Goal: Ask a question

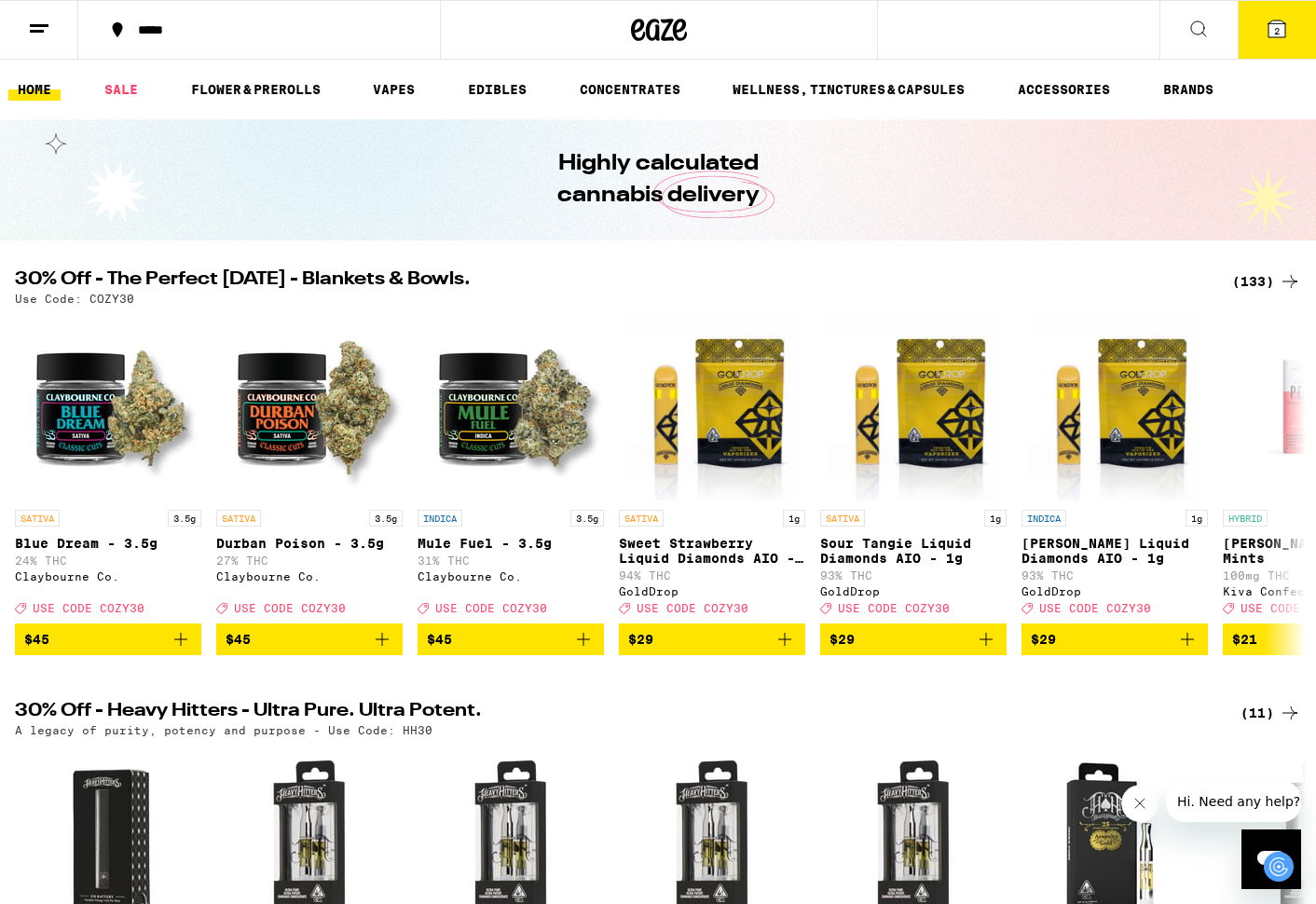
click at [49, 26] on icon at bounding box center [39, 29] width 22 height 22
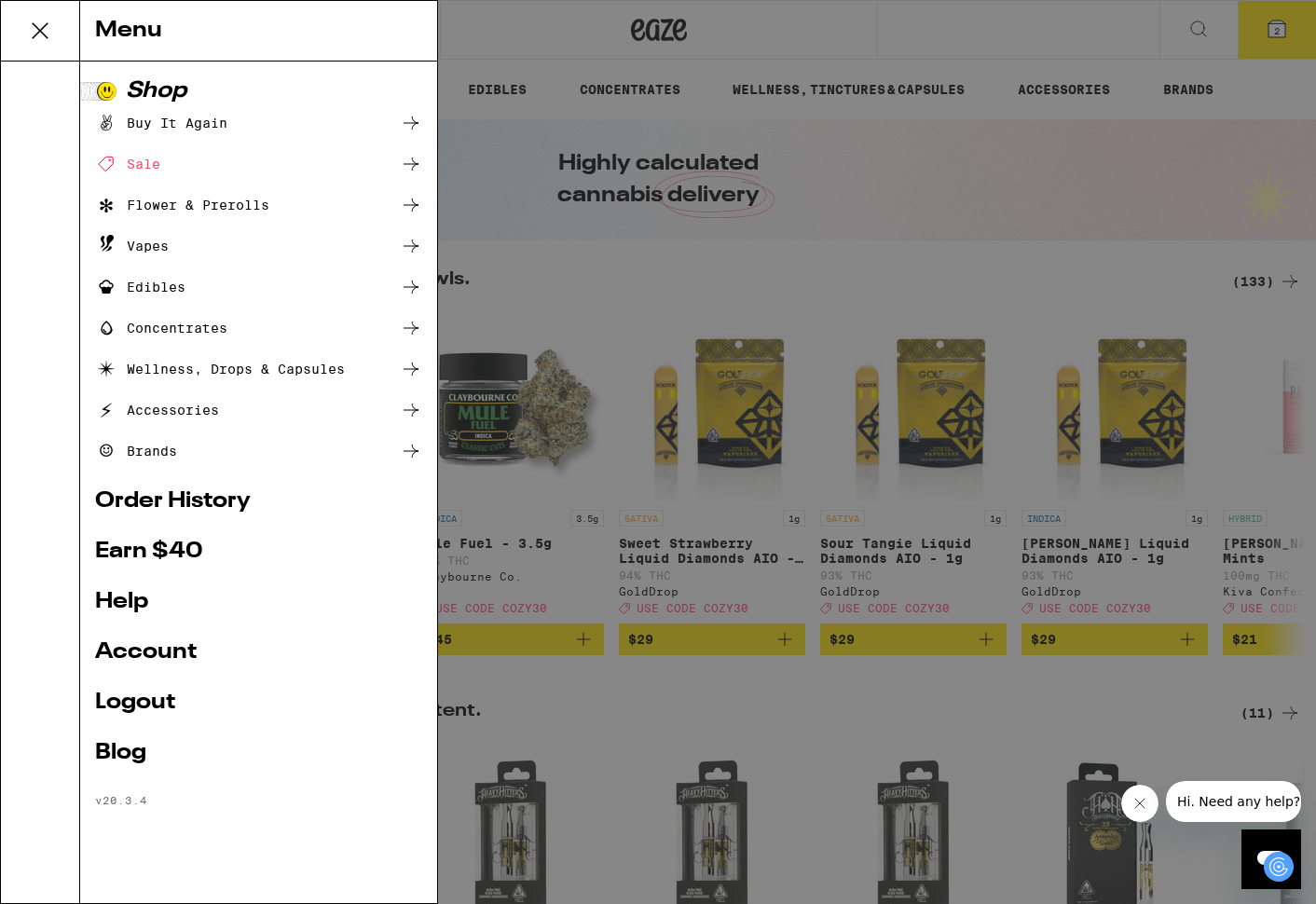
click at [147, 647] on link "Account" at bounding box center [258, 652] width 327 height 22
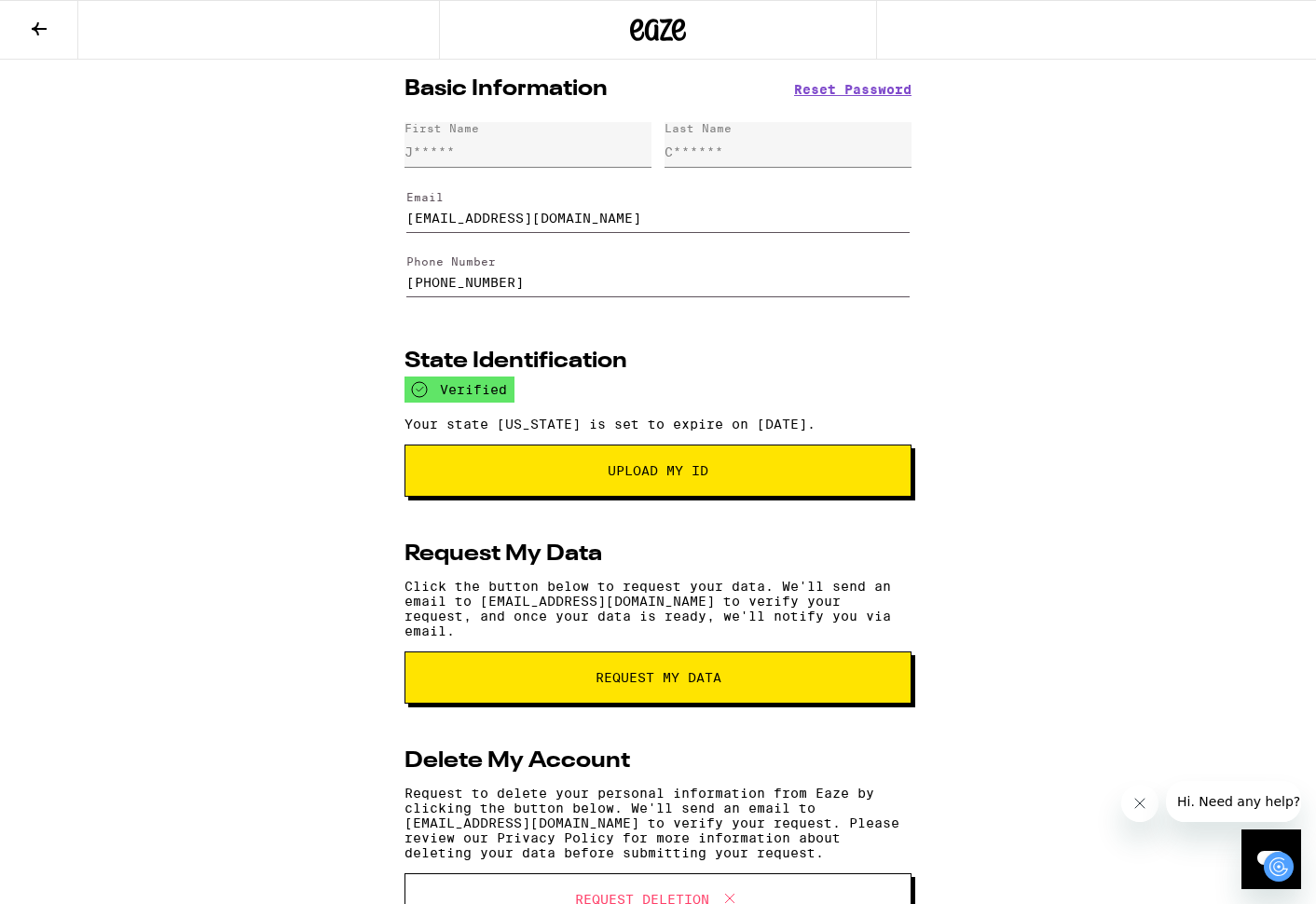
click at [1218, 803] on span "Hi. Need any help?" at bounding box center [1238, 801] width 123 height 15
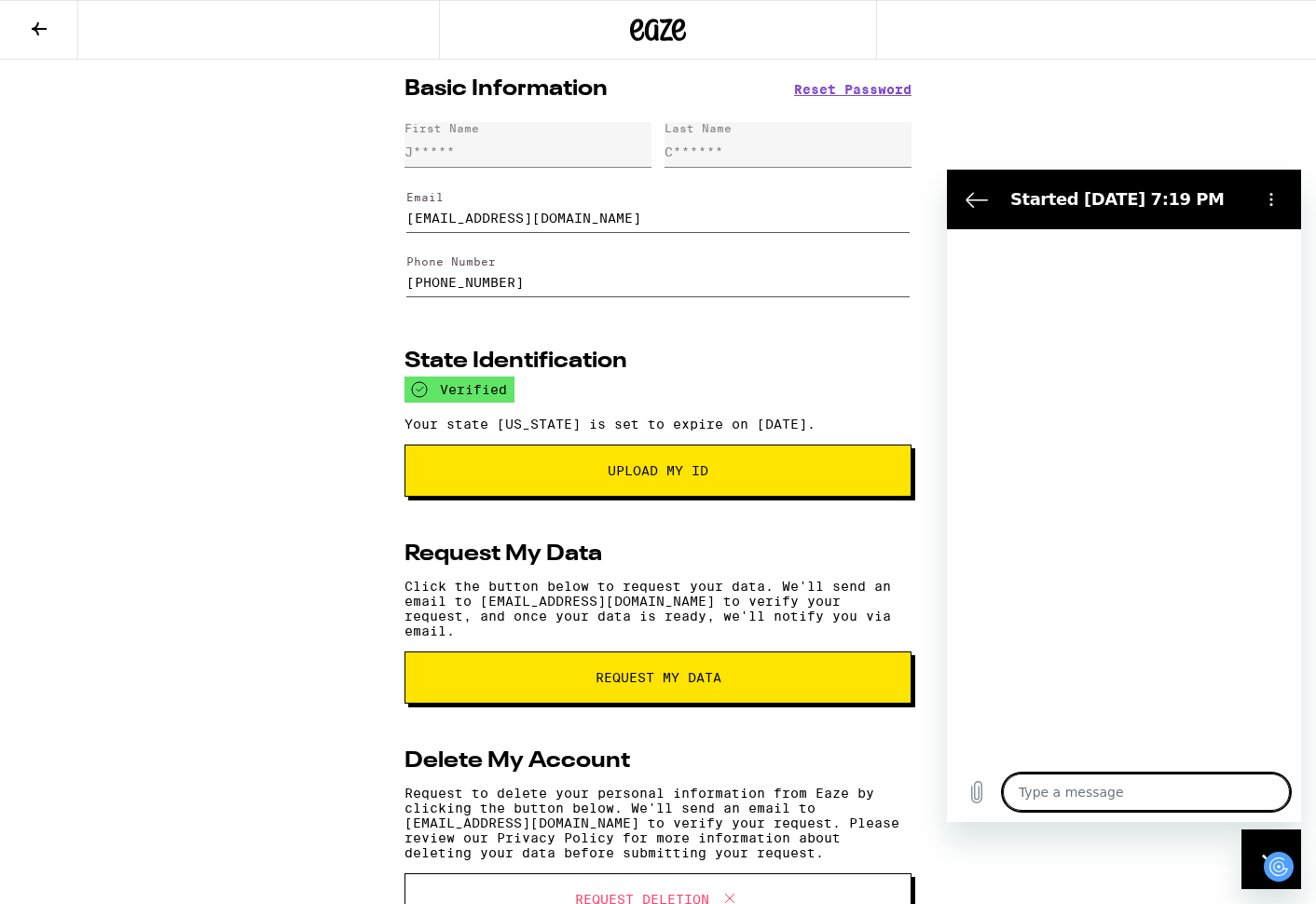
click at [1078, 783] on textarea at bounding box center [1147, 791] width 287 height 37
type textarea "w"
type textarea "x"
type textarea "wh"
type textarea "x"
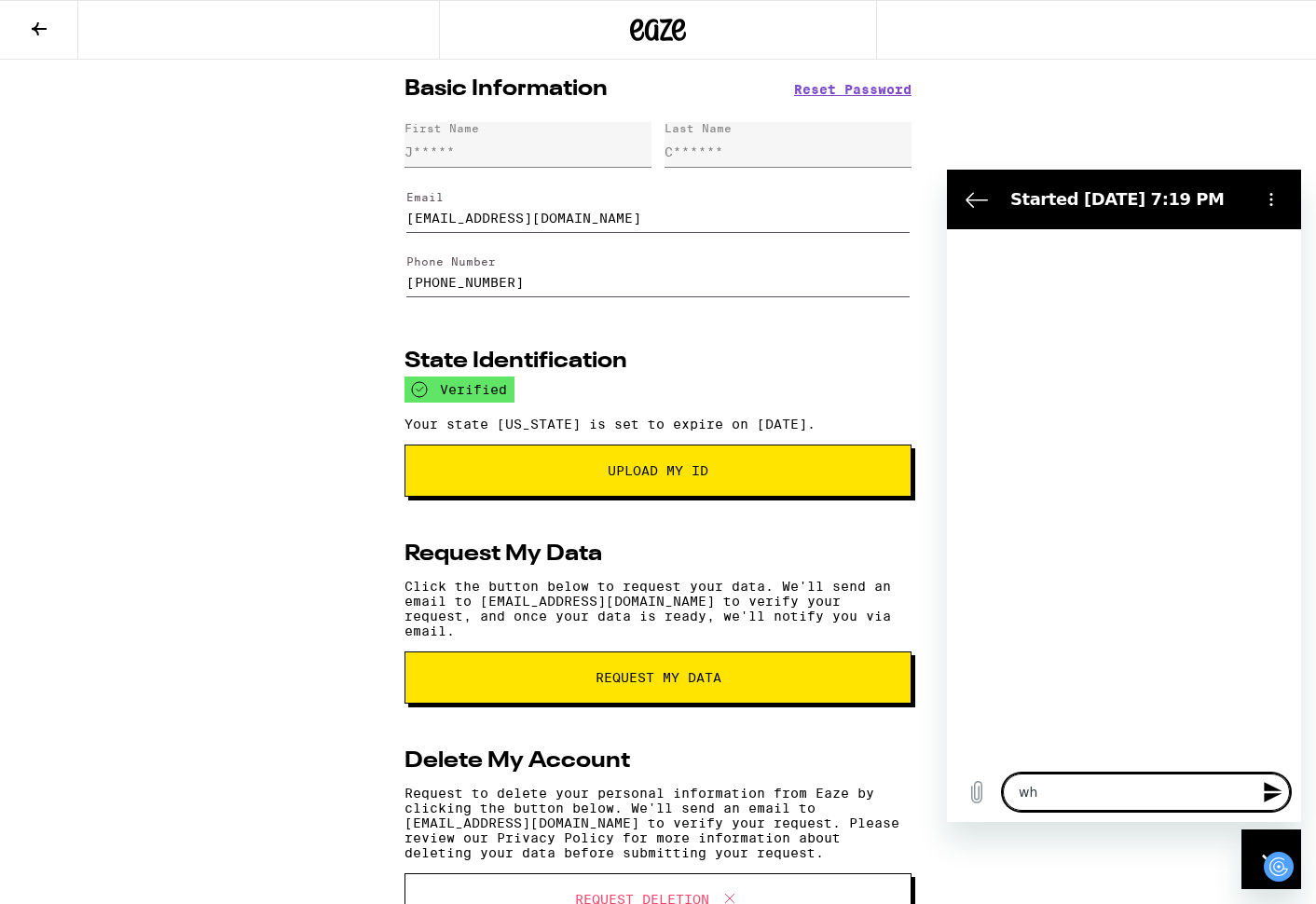
type textarea "why"
type textarea "x"
type textarea "why"
type textarea "x"
type textarea "why a"
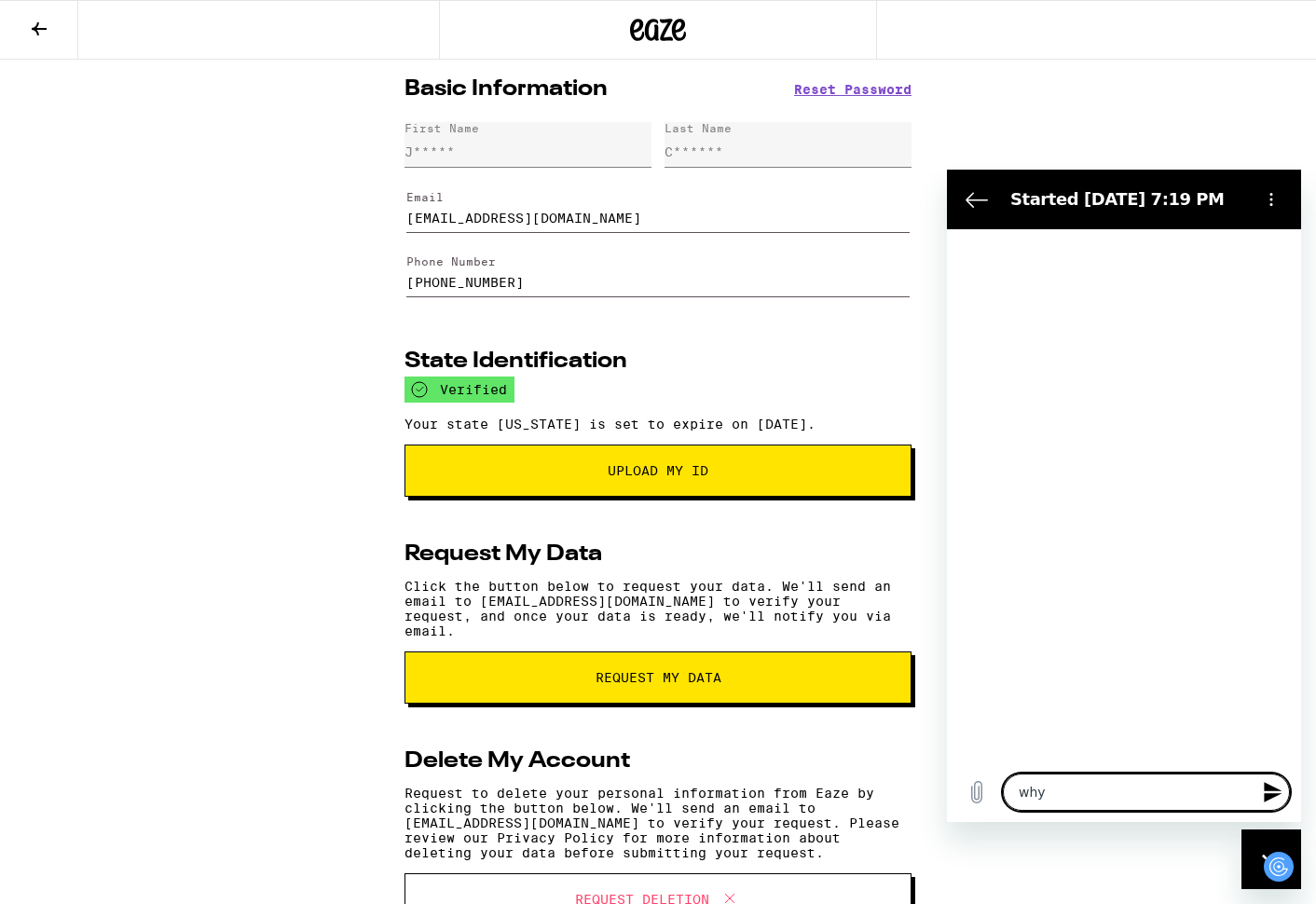
type textarea "x"
type textarea "why am"
type textarea "x"
type textarea "why am"
type textarea "x"
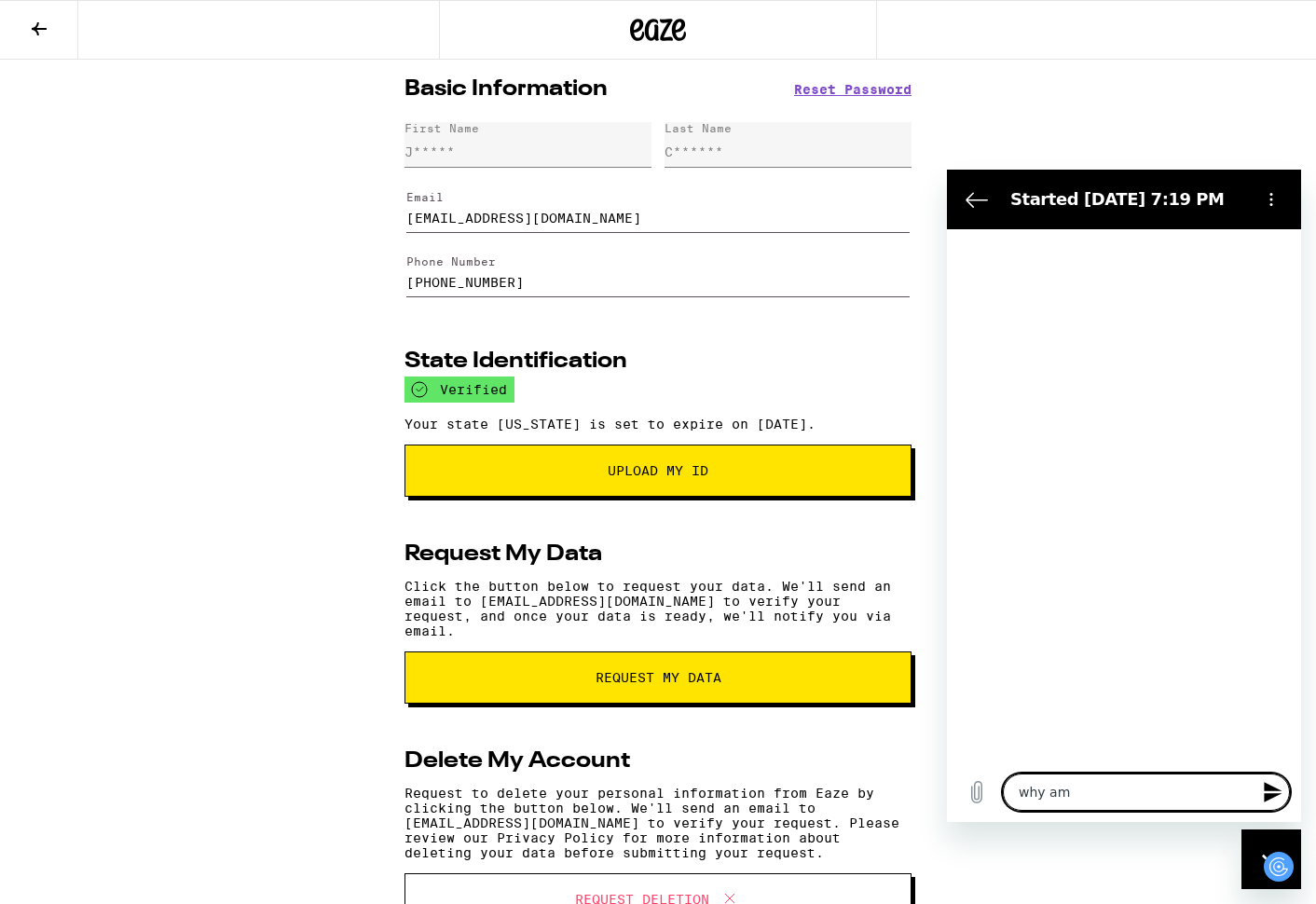
type textarea "why am i"
type textarea "x"
type textarea "why am i"
type textarea "x"
type textarea "why am i a"
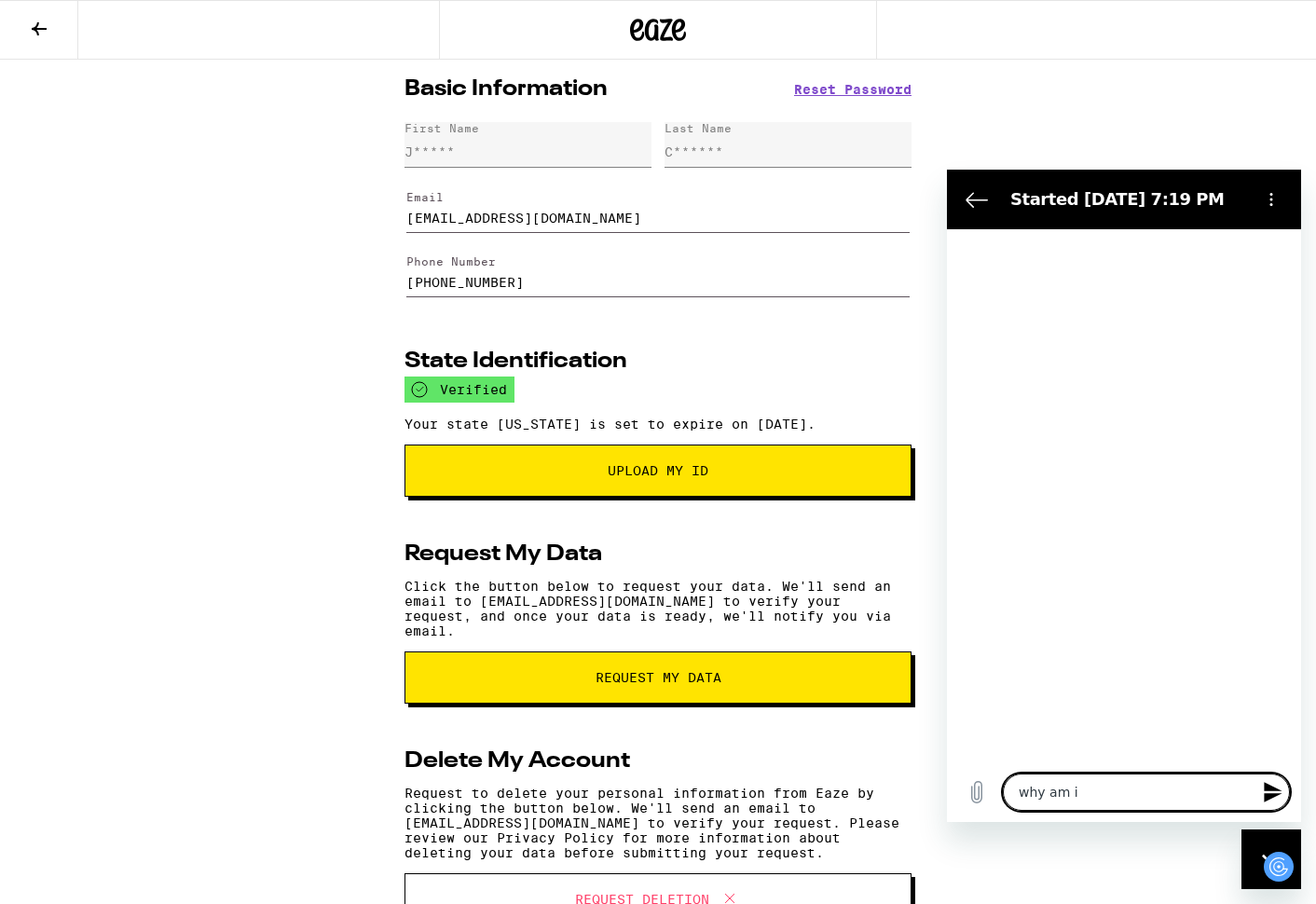
type textarea "x"
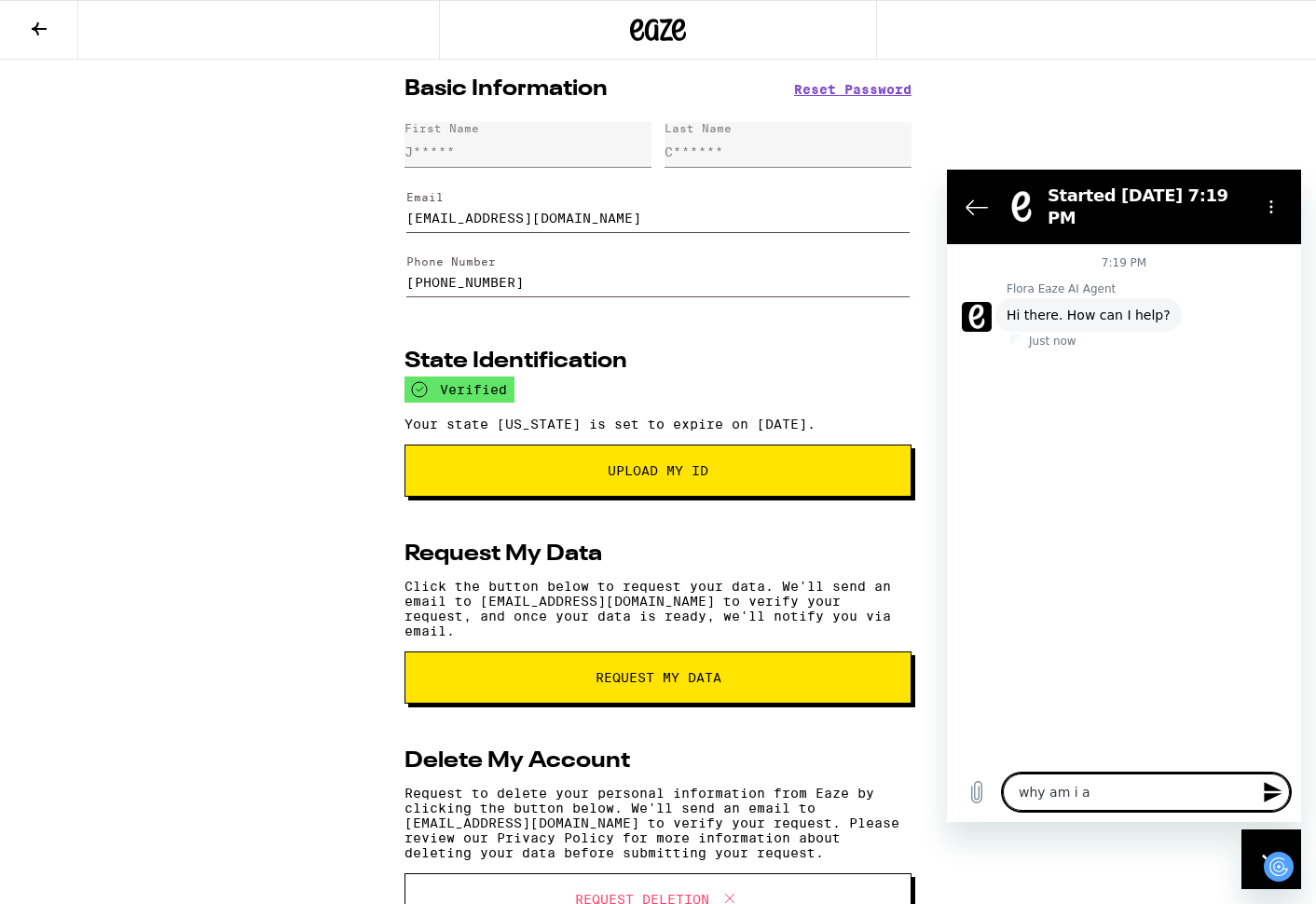
type textarea "why am i"
type textarea "x"
type textarea "why am i u"
type textarea "x"
type textarea "why am i um"
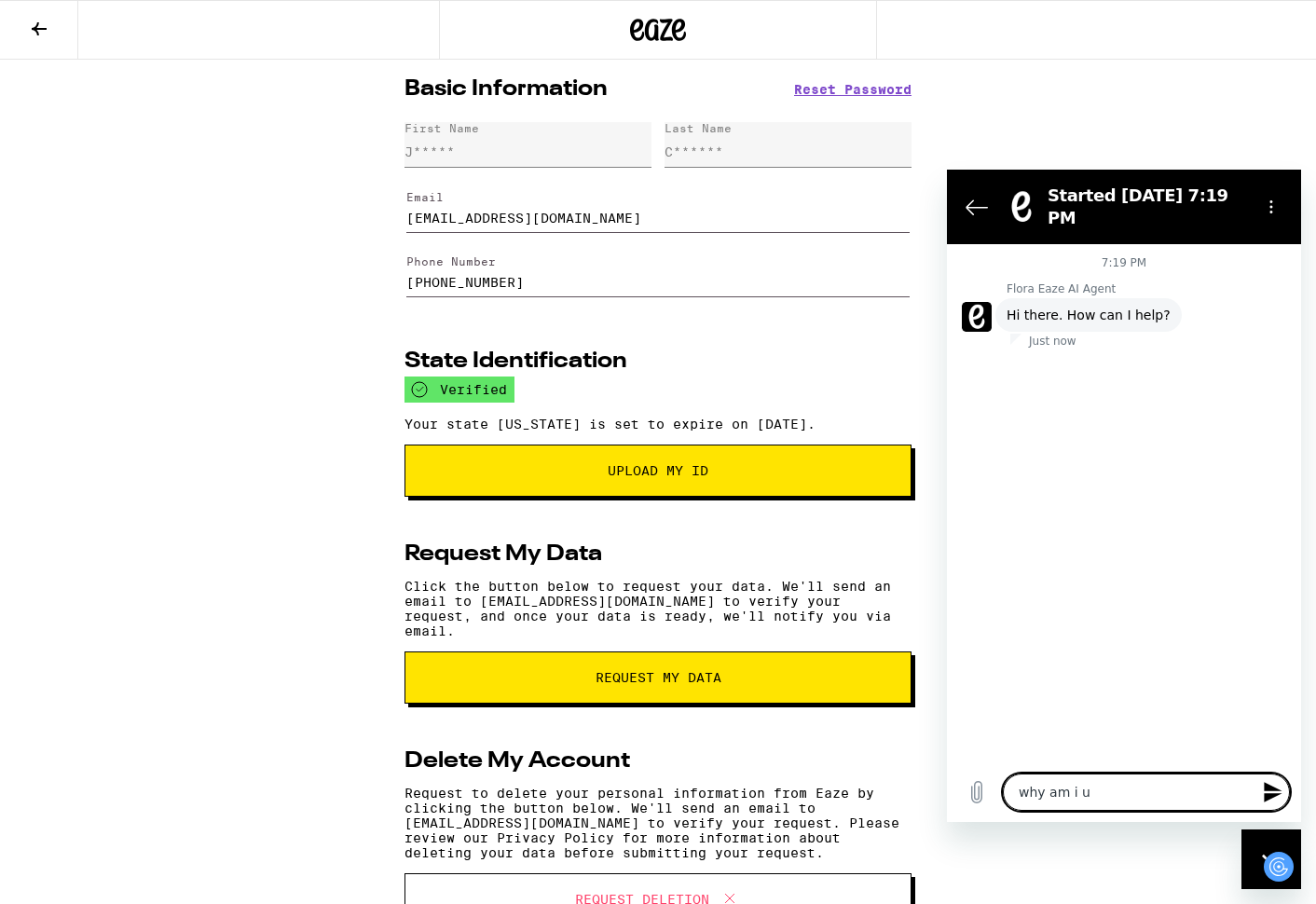
type textarea "x"
type textarea "why am i uma"
type textarea "x"
type textarea "why am i umab"
type textarea "x"
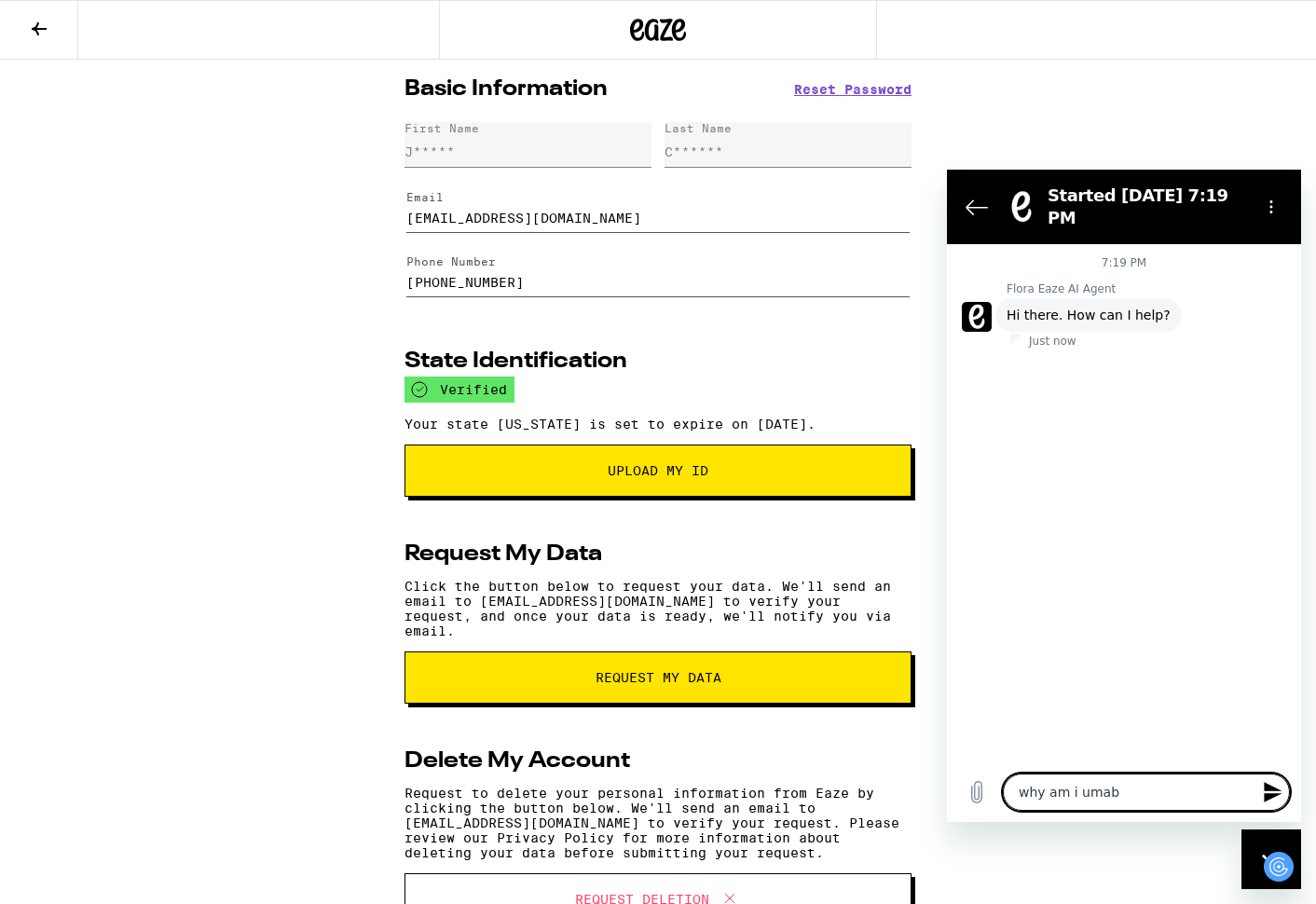
type textarea "why am i umabl"
type textarea "x"
type textarea "why am i umab"
type textarea "x"
type textarea "why am i uma"
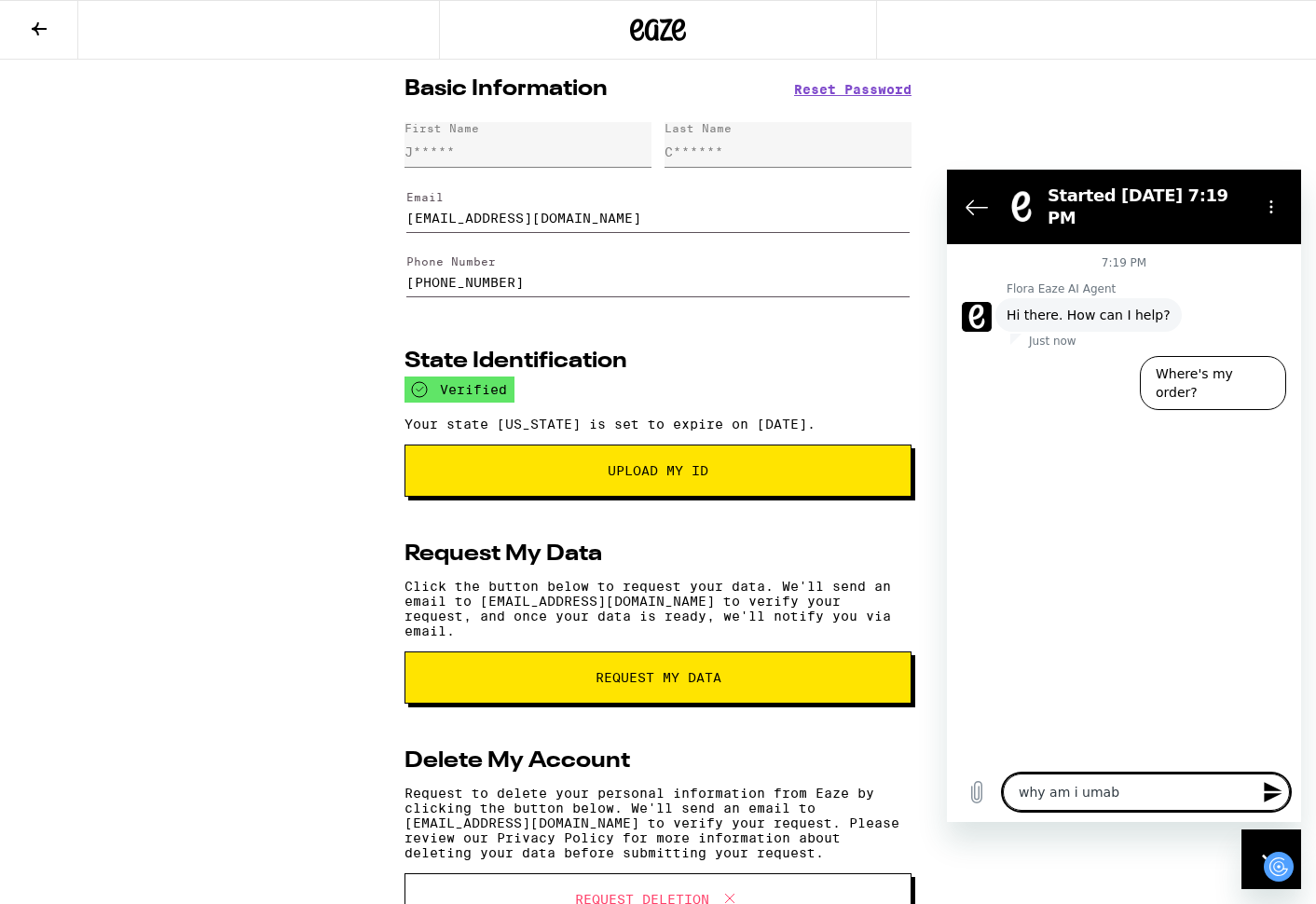
type textarea "x"
type textarea "why am i um"
type textarea "x"
type textarea "why am i u"
type textarea "x"
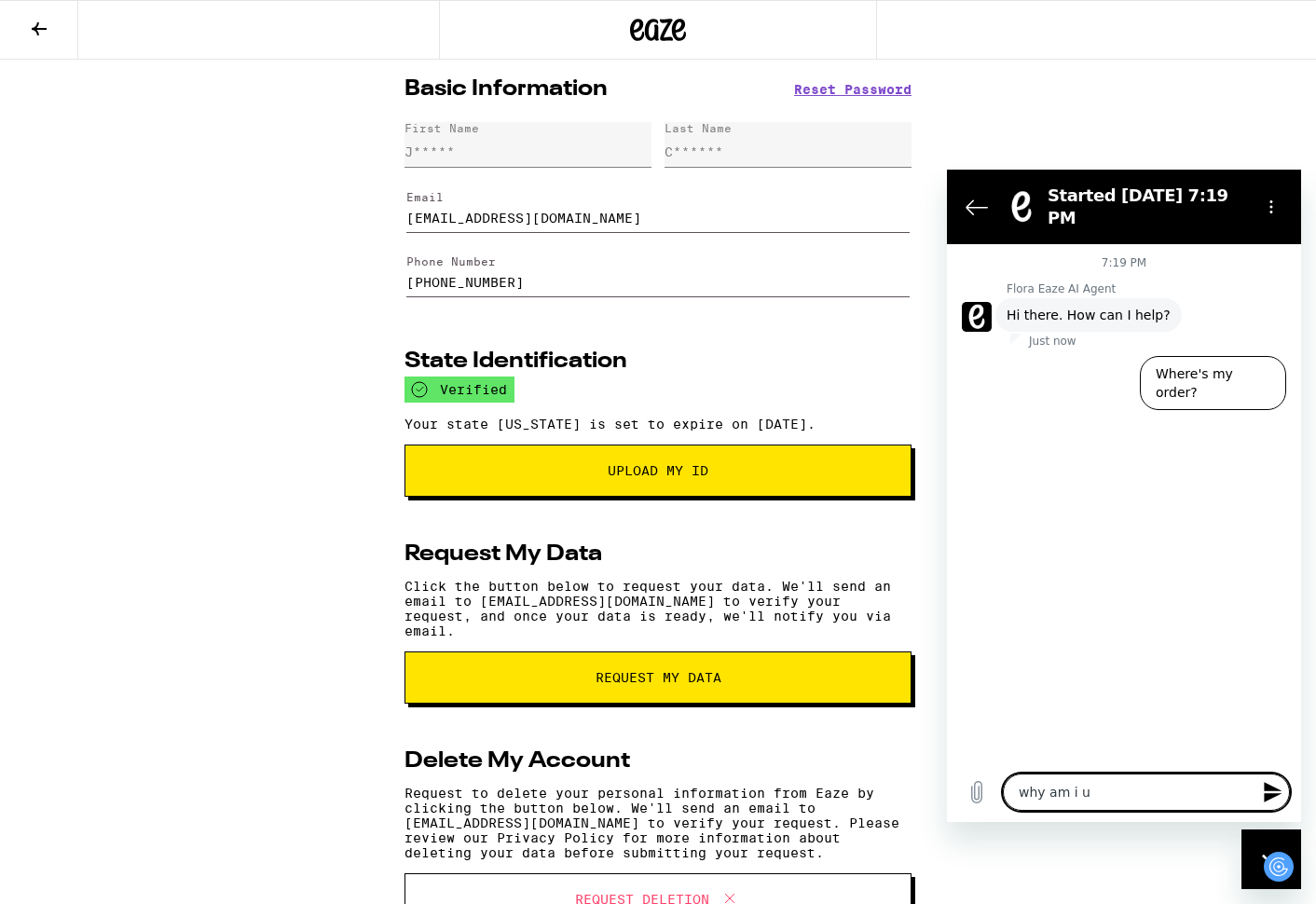
type textarea "why am i un"
type textarea "x"
type textarea "why am i una"
type textarea "x"
type textarea "why am i unab"
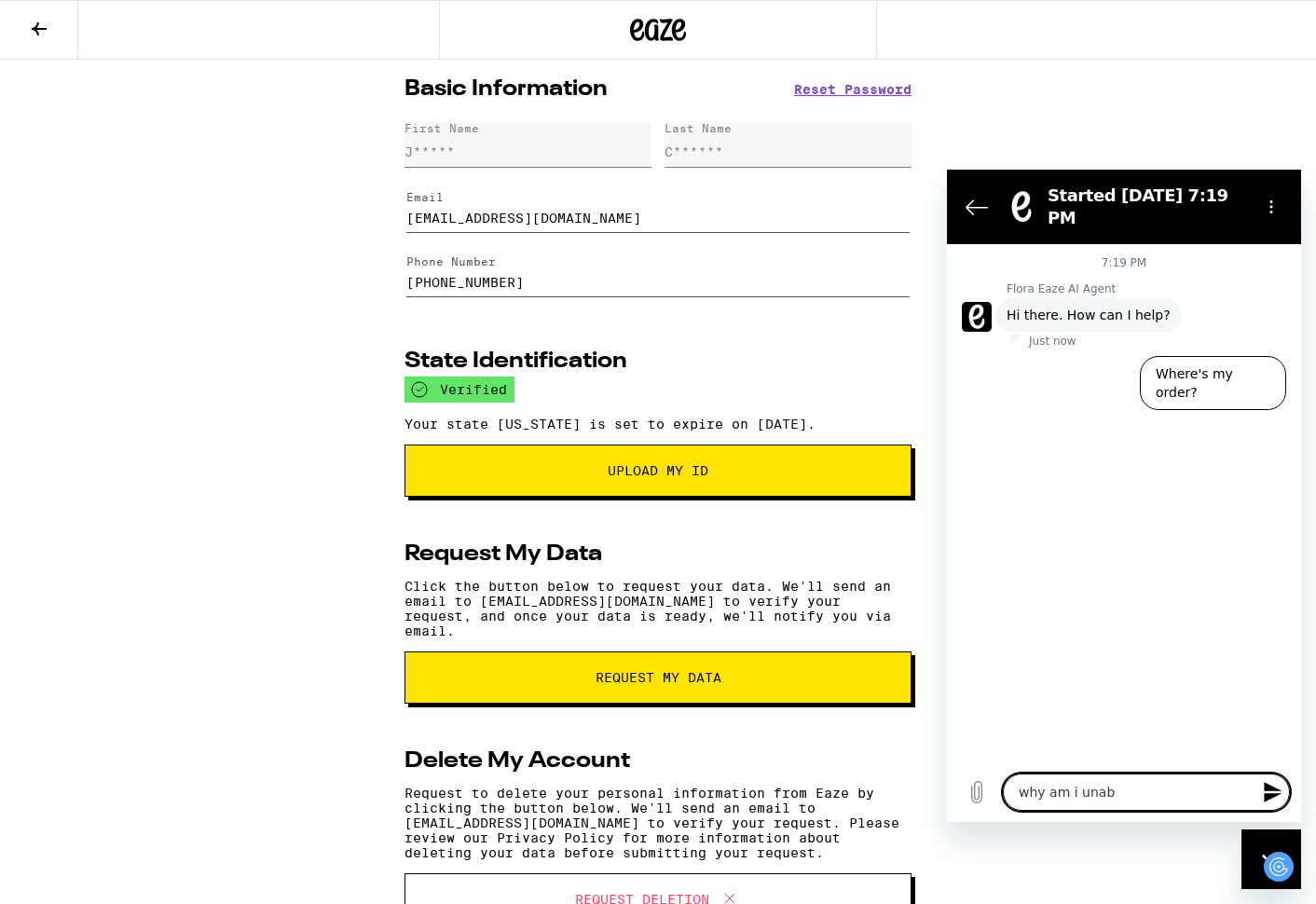
type textarea "x"
type textarea "why am i unabl"
type textarea "x"
type textarea "why am i unable"
type textarea "x"
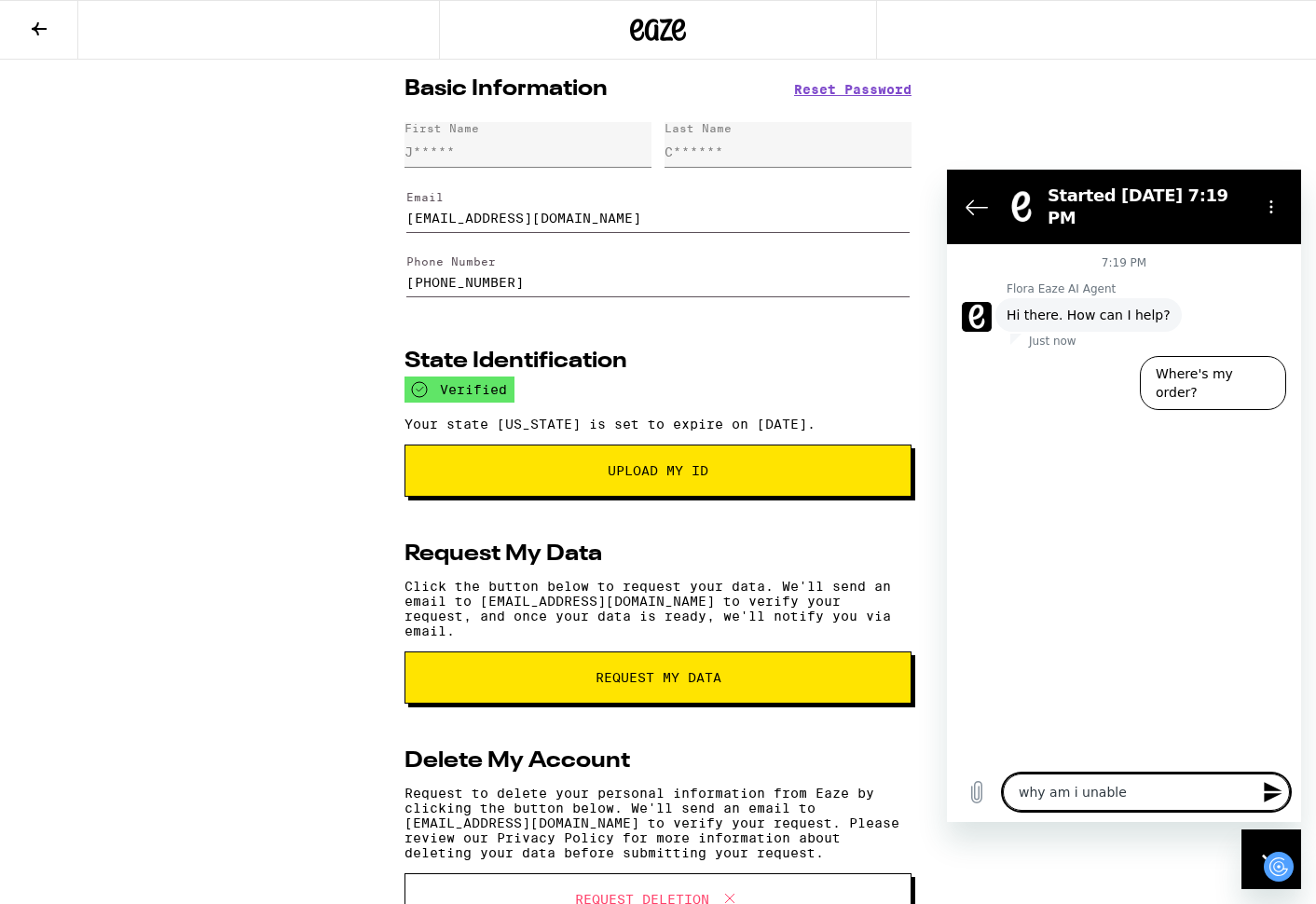
type textarea "why am i unable"
type textarea "x"
type textarea "why am i unable t"
type textarea "x"
type textarea "why am i unable to"
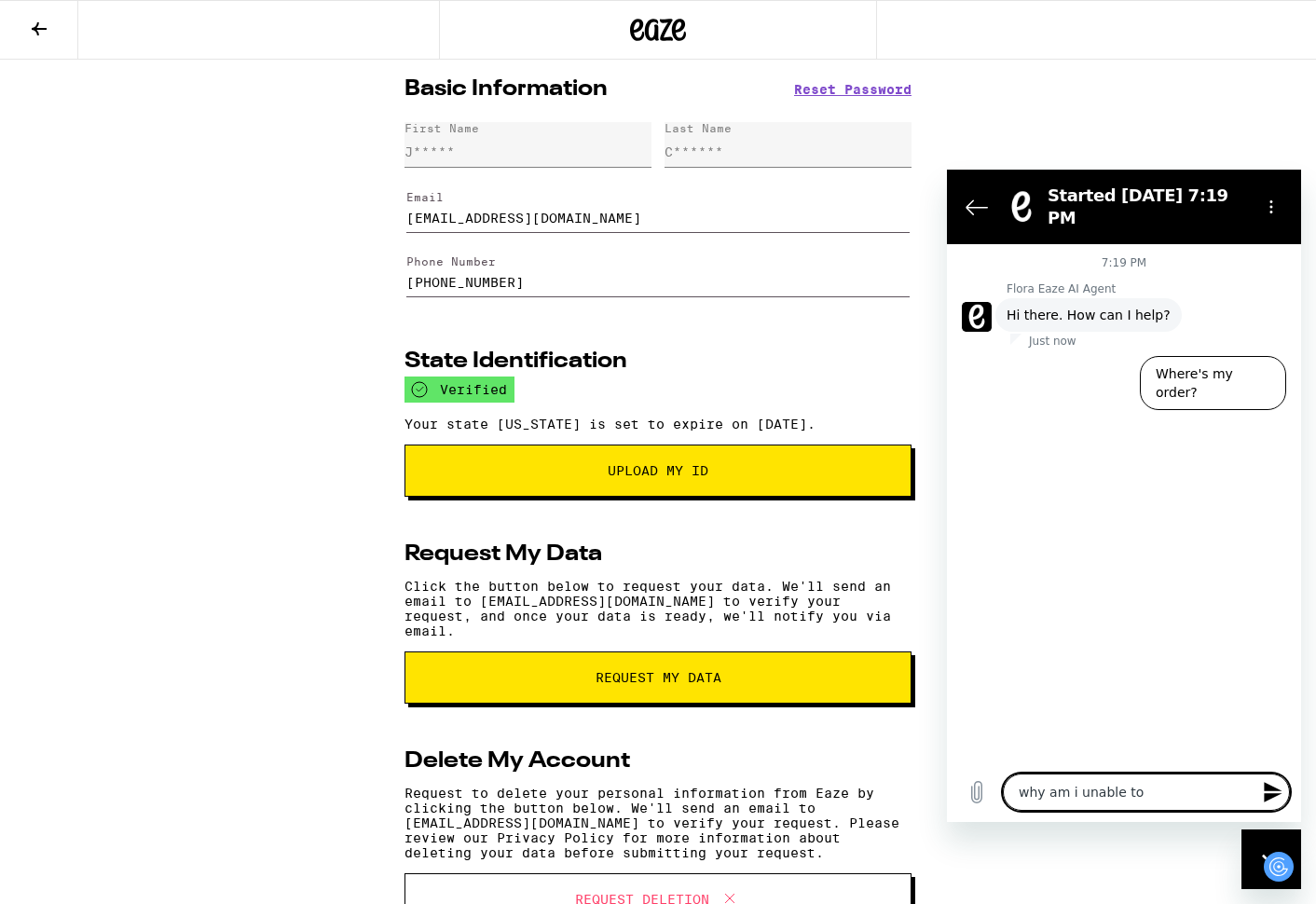
type textarea "x"
type textarea "why am i unable to"
type textarea "x"
type textarea "why am i unable to c"
type textarea "x"
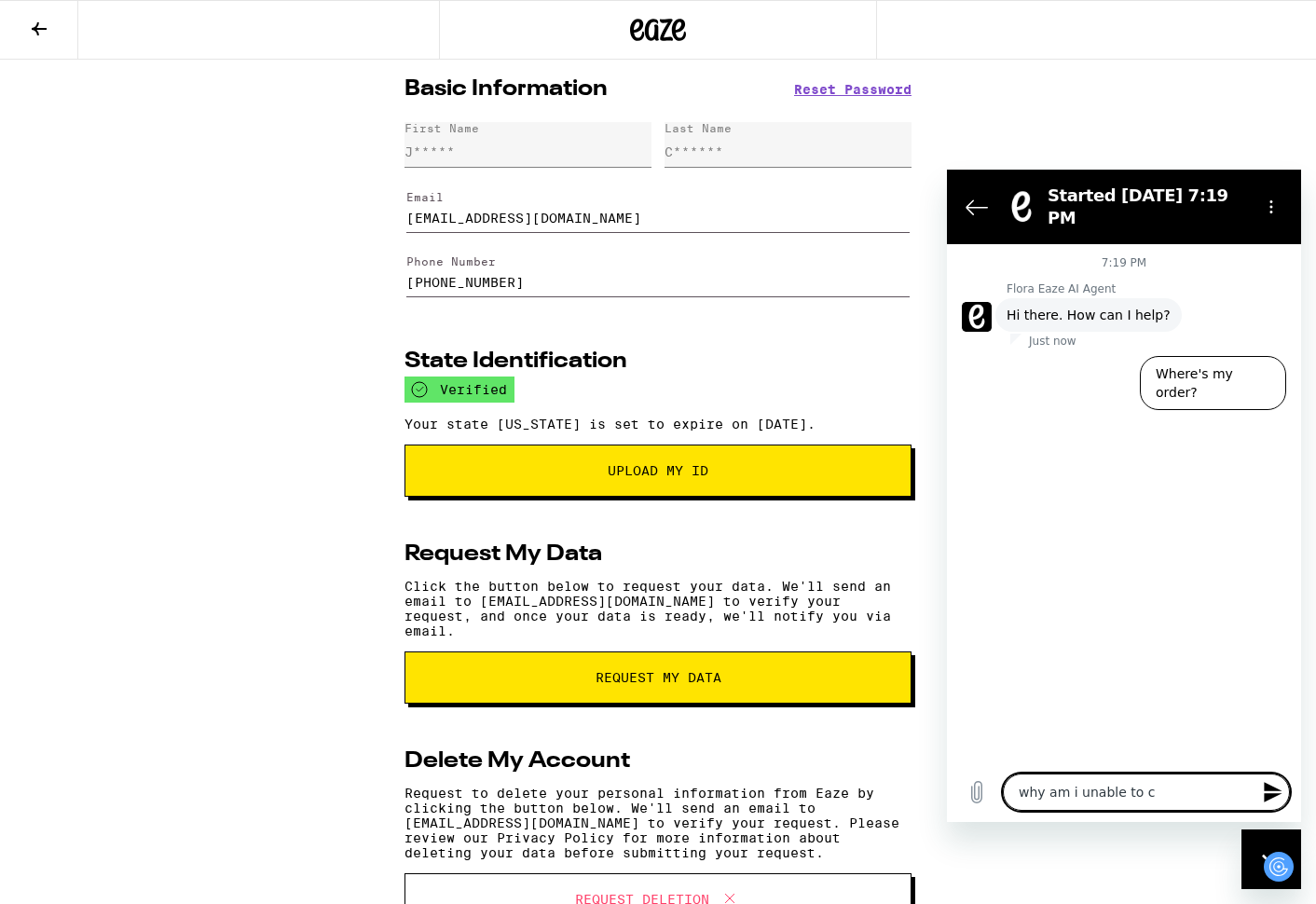
type textarea "why am i unable to co"
type textarea "x"
type textarea "why am i unable to com"
type textarea "x"
type textarea "why am i unable to comp"
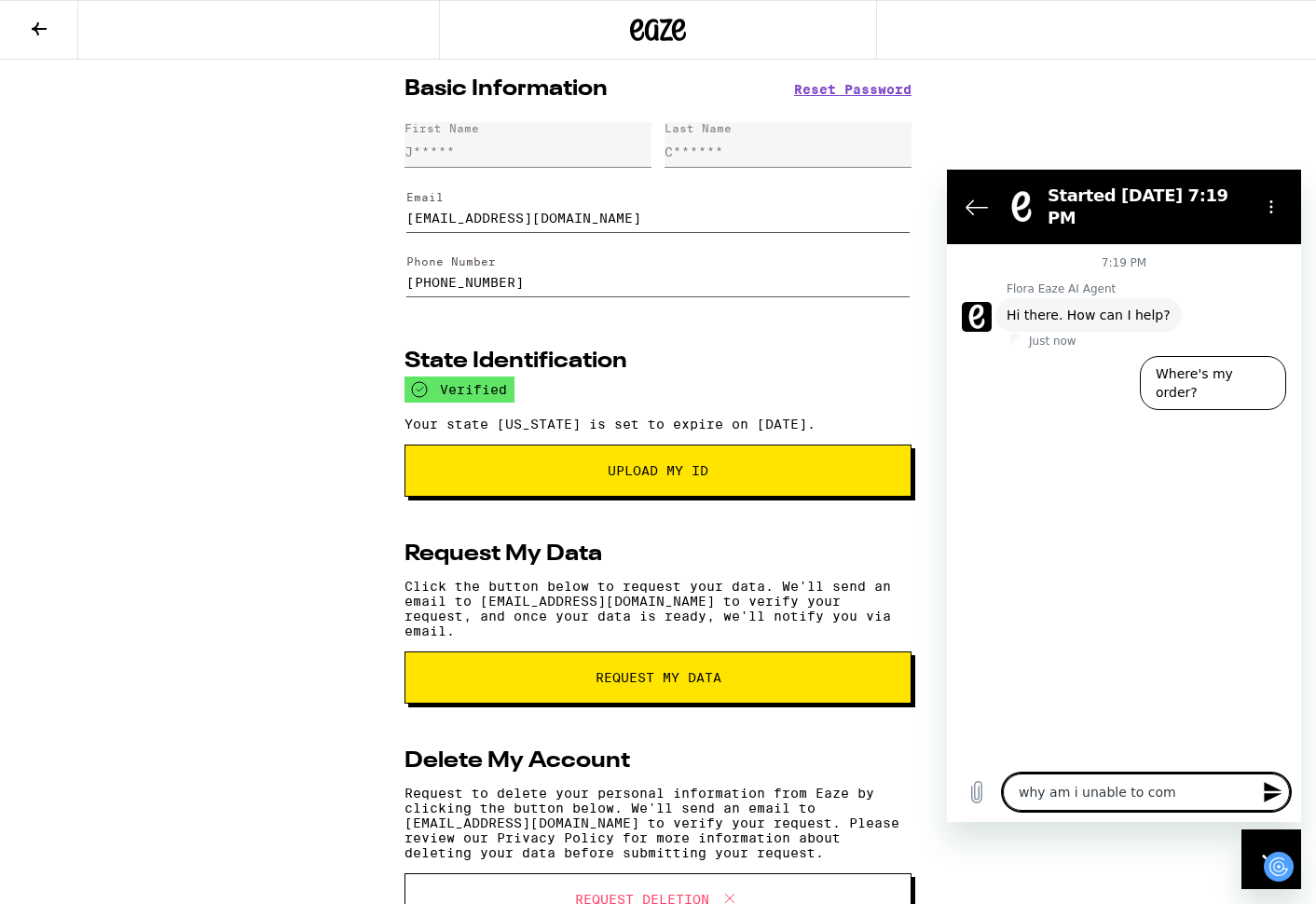
type textarea "x"
type textarea "why am i unable to compl"
type textarea "x"
type textarea "why am i unable to comple"
type textarea "x"
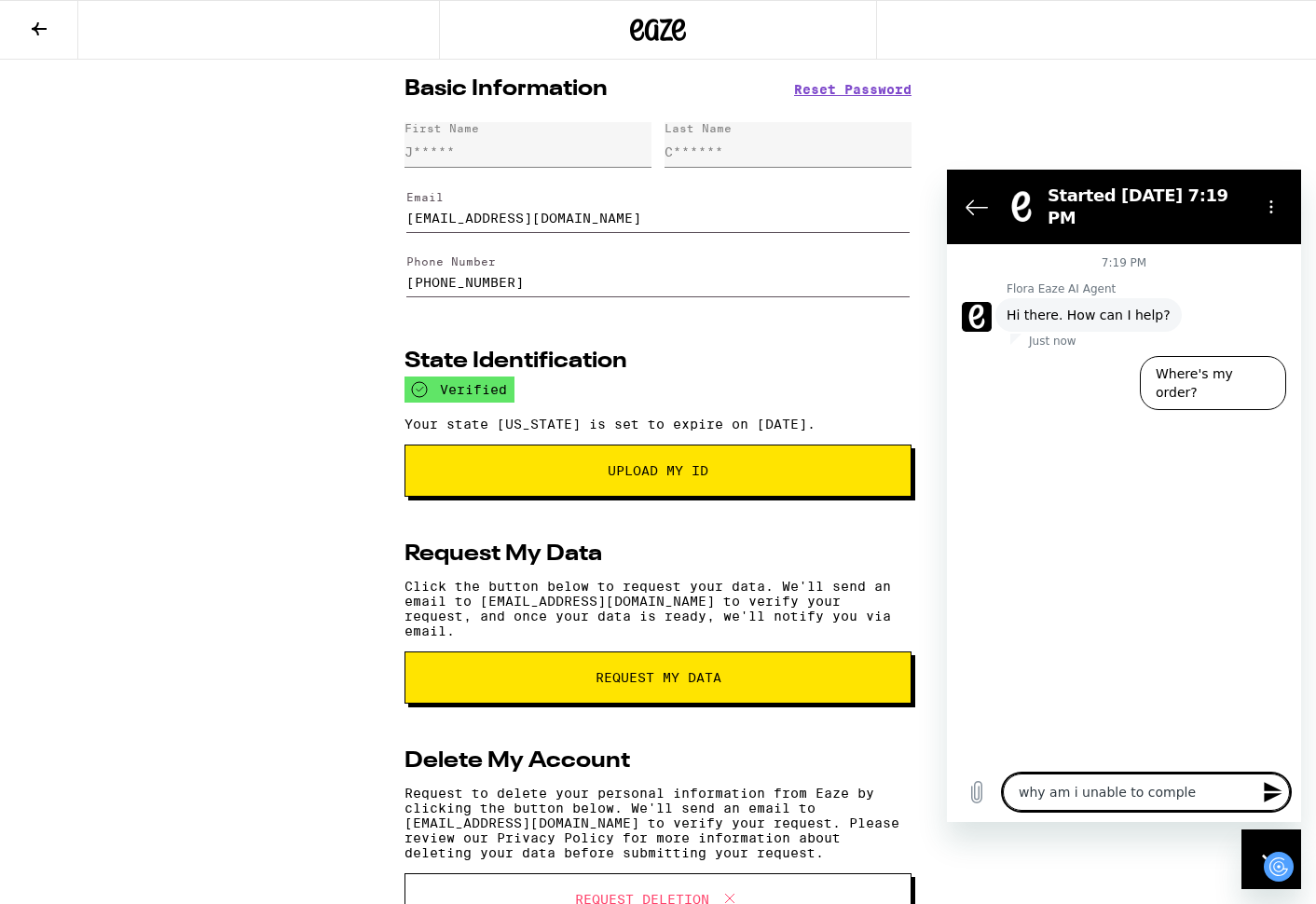
type textarea "why am i unable to complet"
type textarea "x"
type textarea "why am i unable to complete"
type textarea "x"
type textarea "why am i unable to complete"
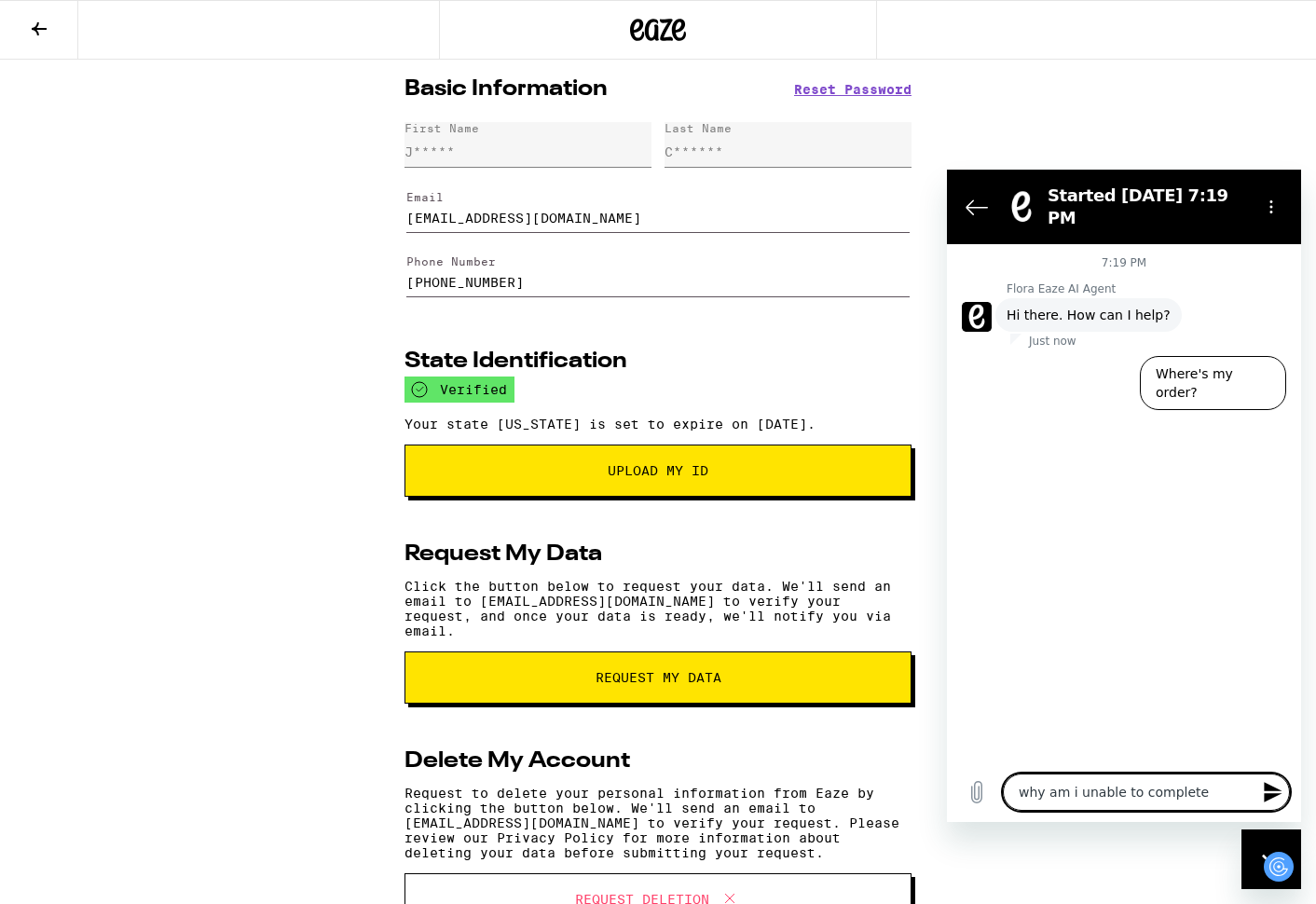
type textarea "x"
type textarea "why am i unable to complete a"
type textarea "x"
type textarea "why am i unable to complete an"
type textarea "x"
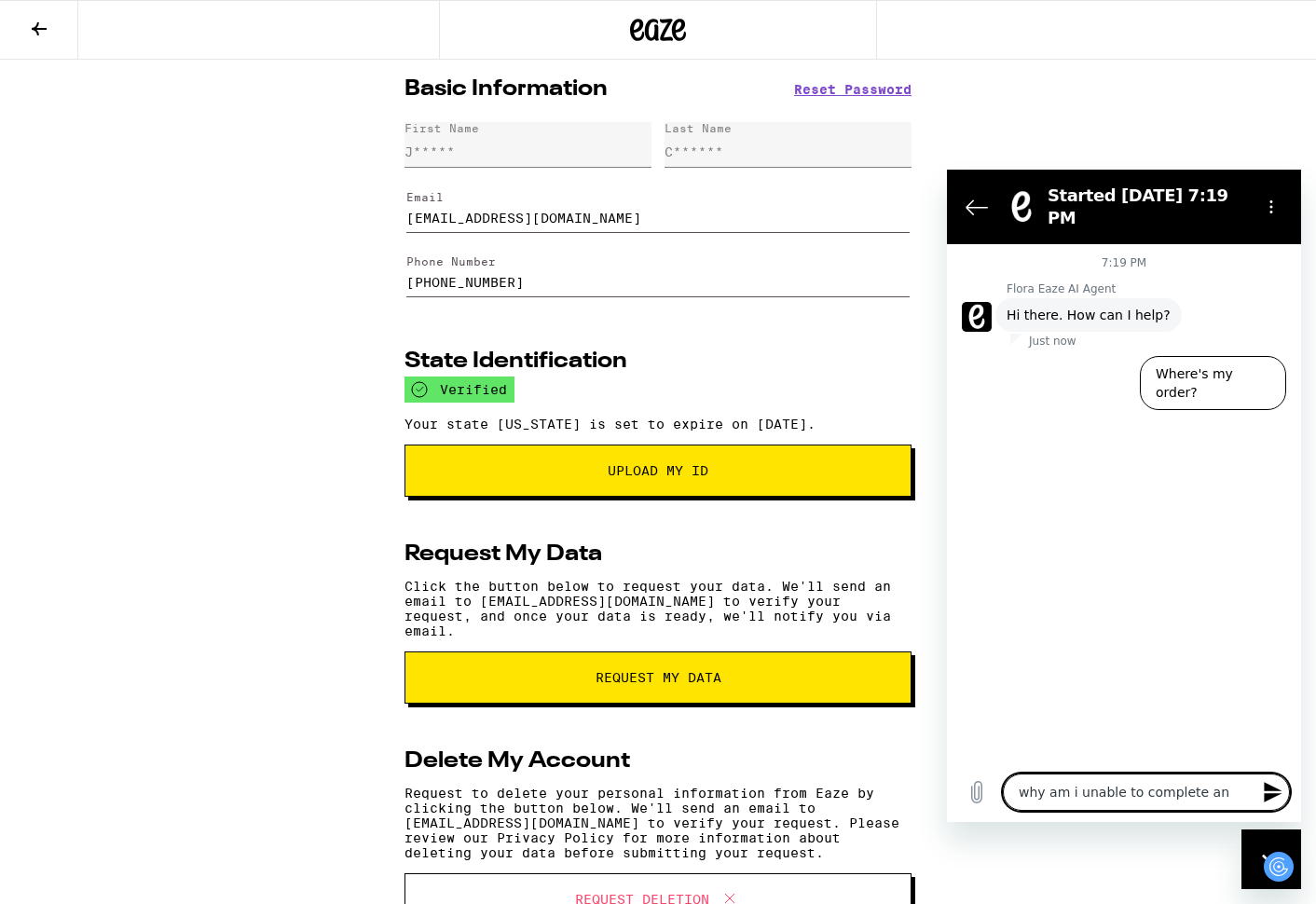
type textarea "why am i unable to complete an"
type textarea "x"
type textarea "why am i unable to complete an r"
type textarea "x"
type textarea "why am i unable to complete an"
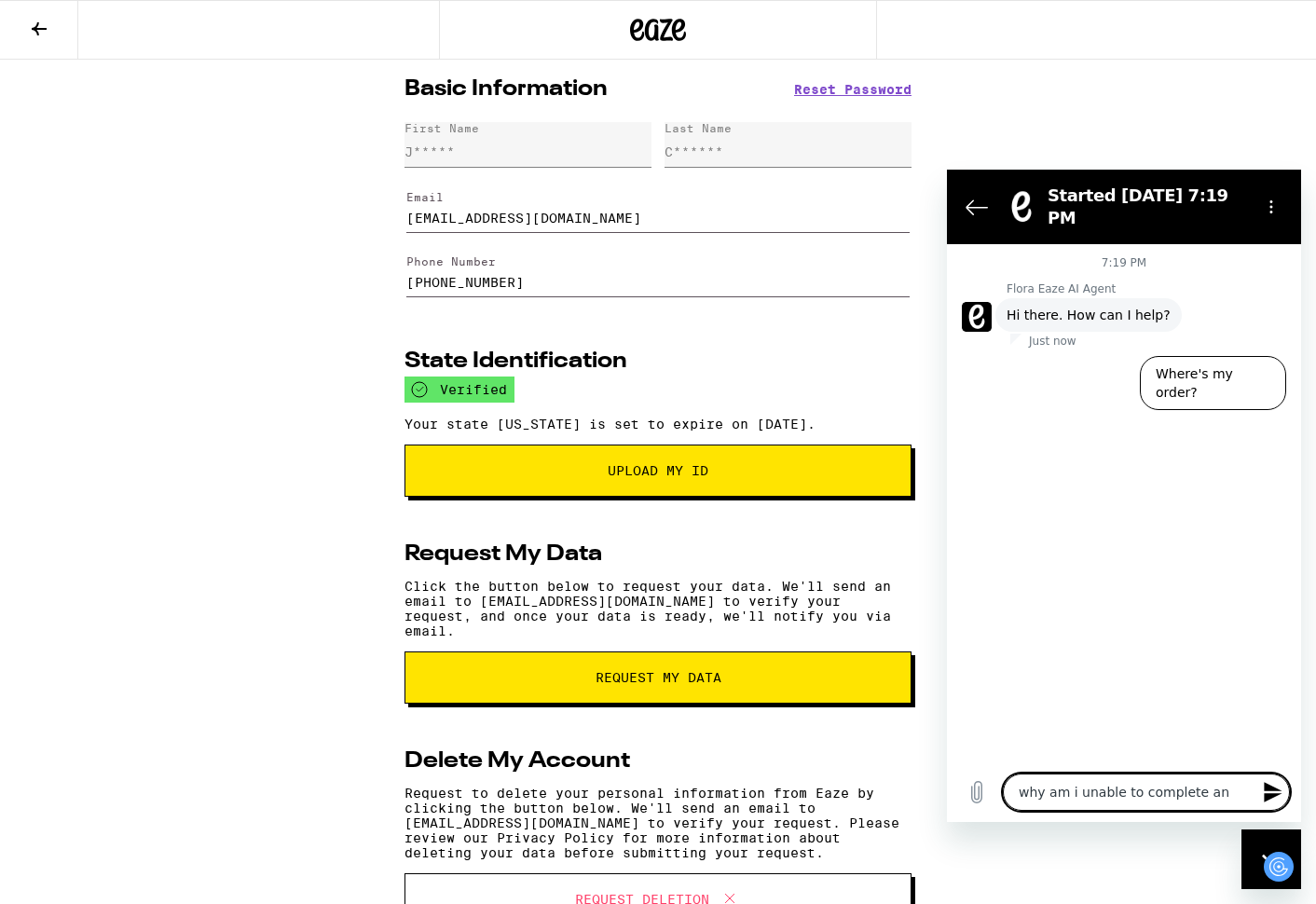
type textarea "x"
type textarea "why am i unable to complete an o"
type textarea "x"
type textarea "why am i unable to complete an or"
type textarea "x"
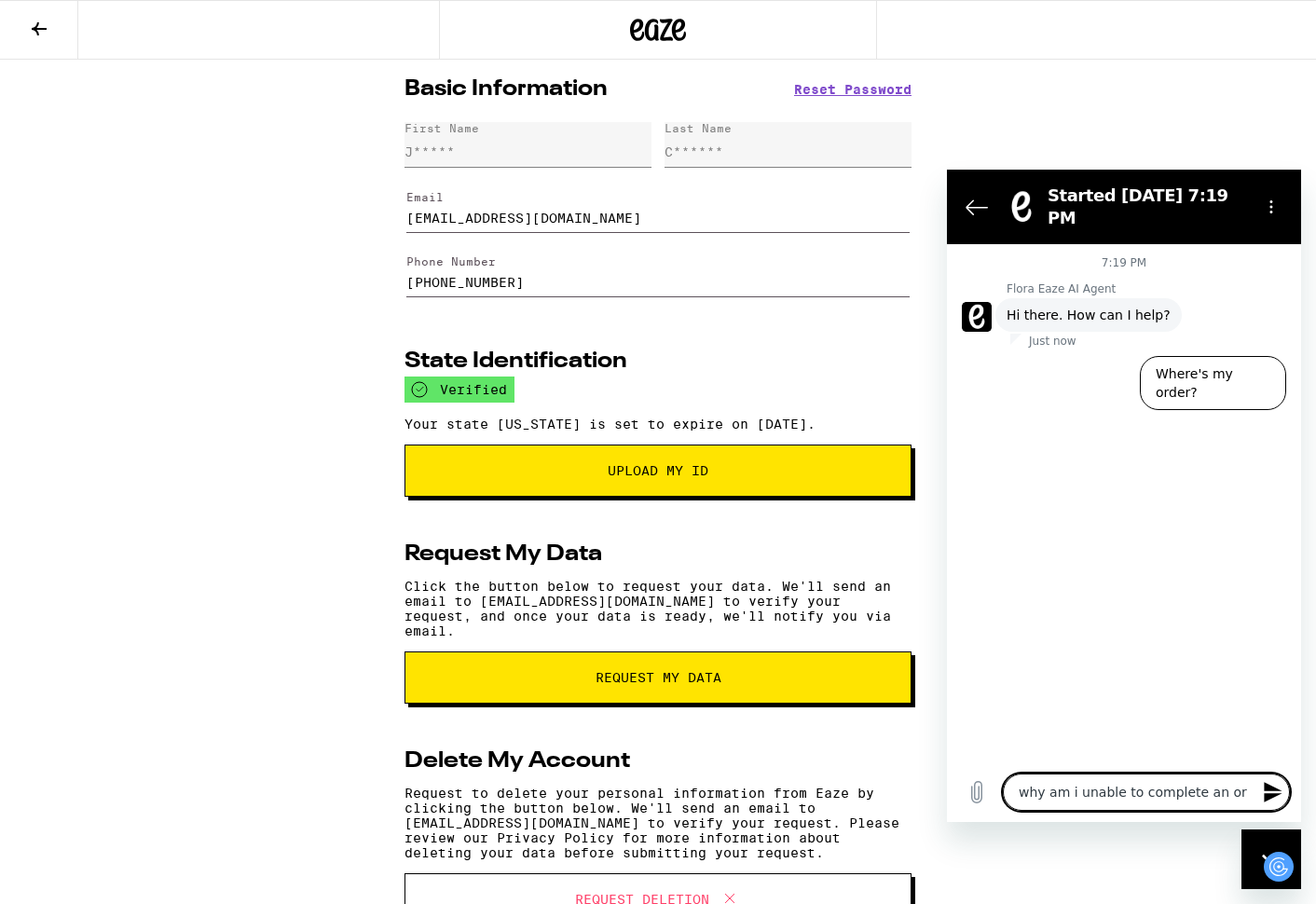
type textarea "why am i unable to complete an ord"
type textarea "x"
type textarea "why am i unable to complete an orde"
type textarea "x"
type textarea "why am i unable to complete an order"
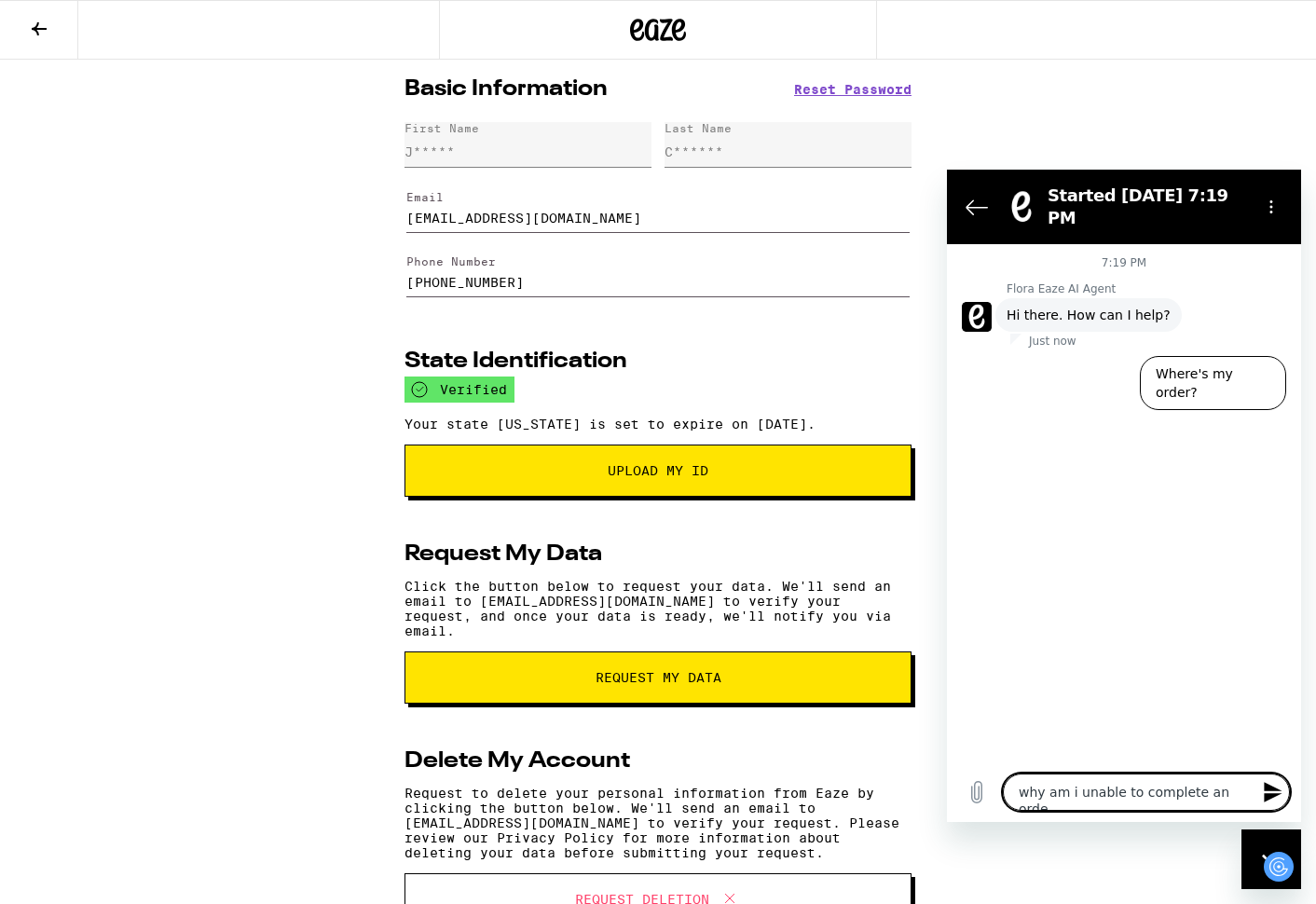
type textarea "x"
type textarea "why am i unable to complete an order."
type textarea "x"
type textarea "why am i unable to complete an order."
type textarea "x"
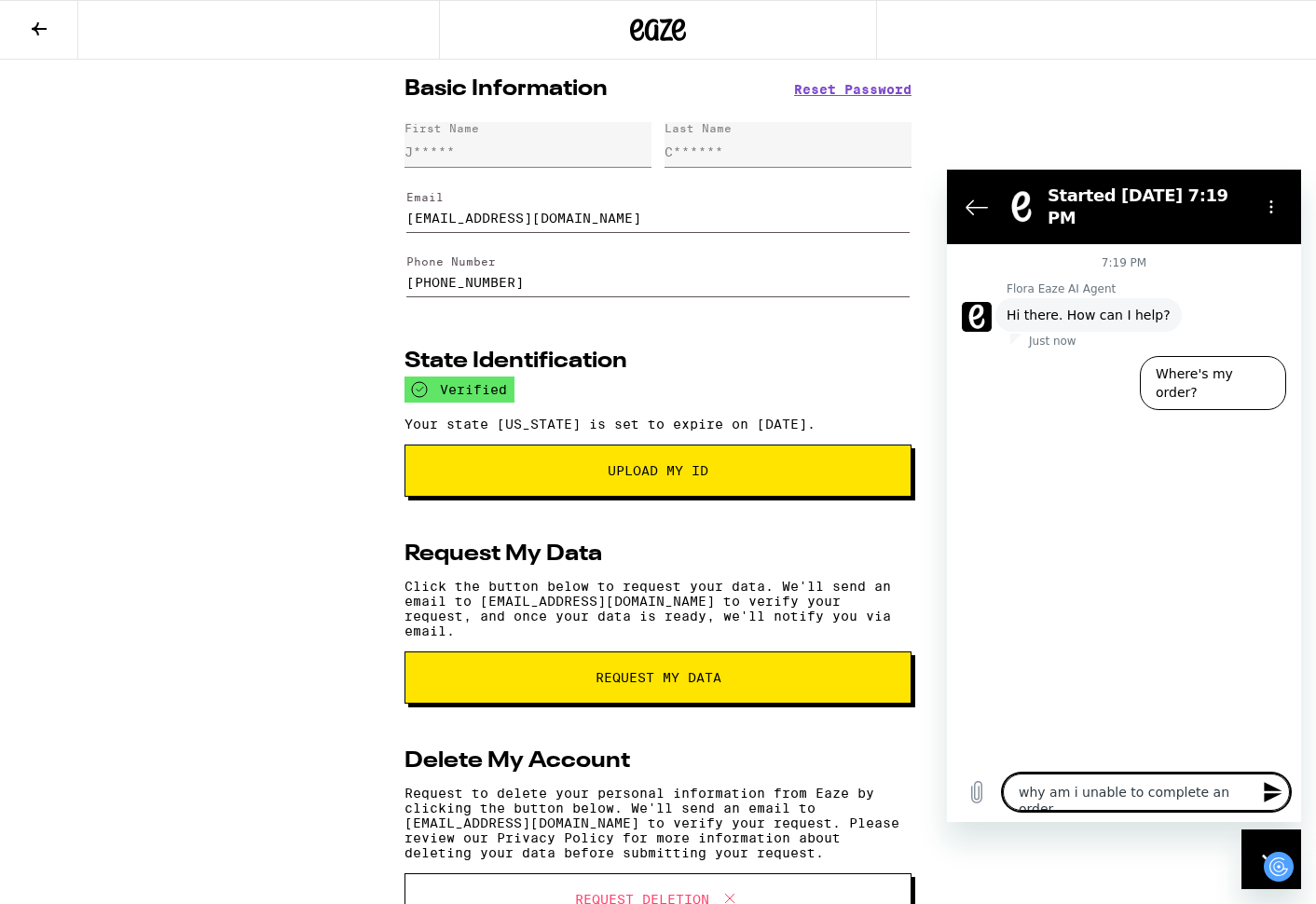
type textarea "why am i unable to complete an order. i"
type textarea "x"
type textarea "why am i unable to complete an order. i'"
type textarea "x"
type textarea "why am i unable to complete an order. i'v"
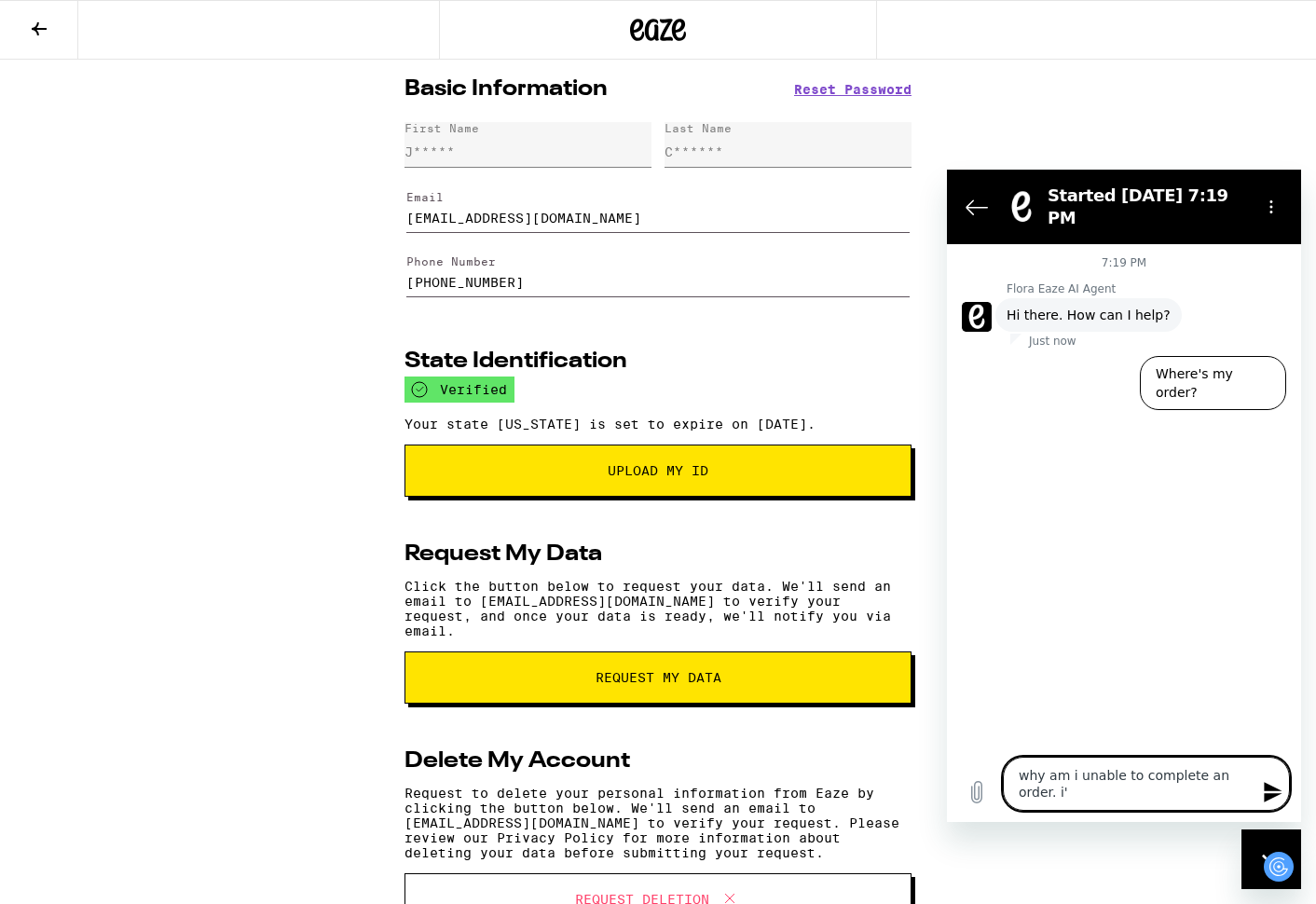
type textarea "x"
type textarea "why am i unable to complete an order. i've"
type textarea "x"
type textarea "why am i unable to complete an order. i've"
type textarea "x"
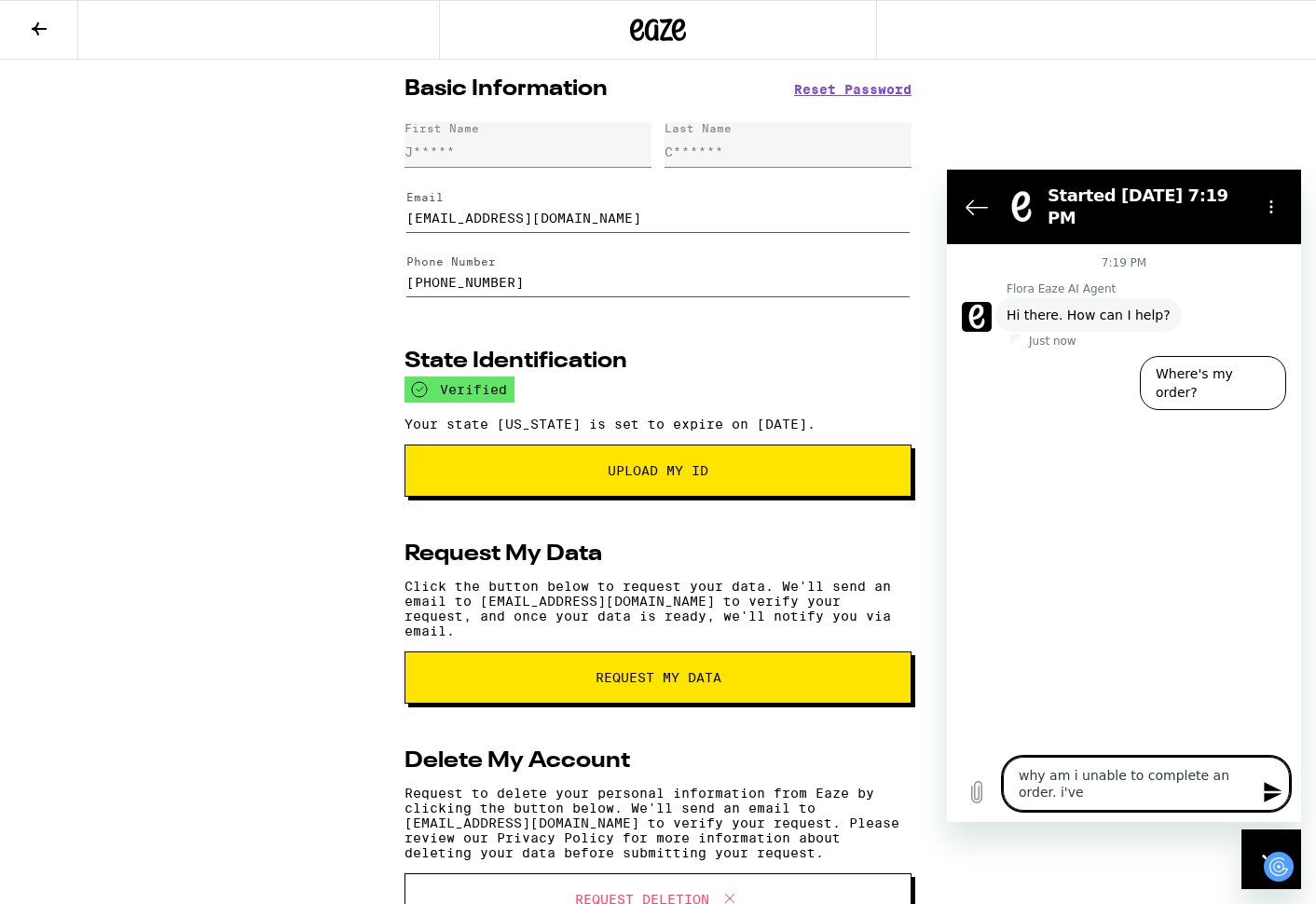
type textarea "why am i unable to complete an order. i've g"
type textarea "x"
type textarea "why am i unable to complete an order. i've go"
type textarea "x"
type textarea "why am i unable to complete an order. i've gon"
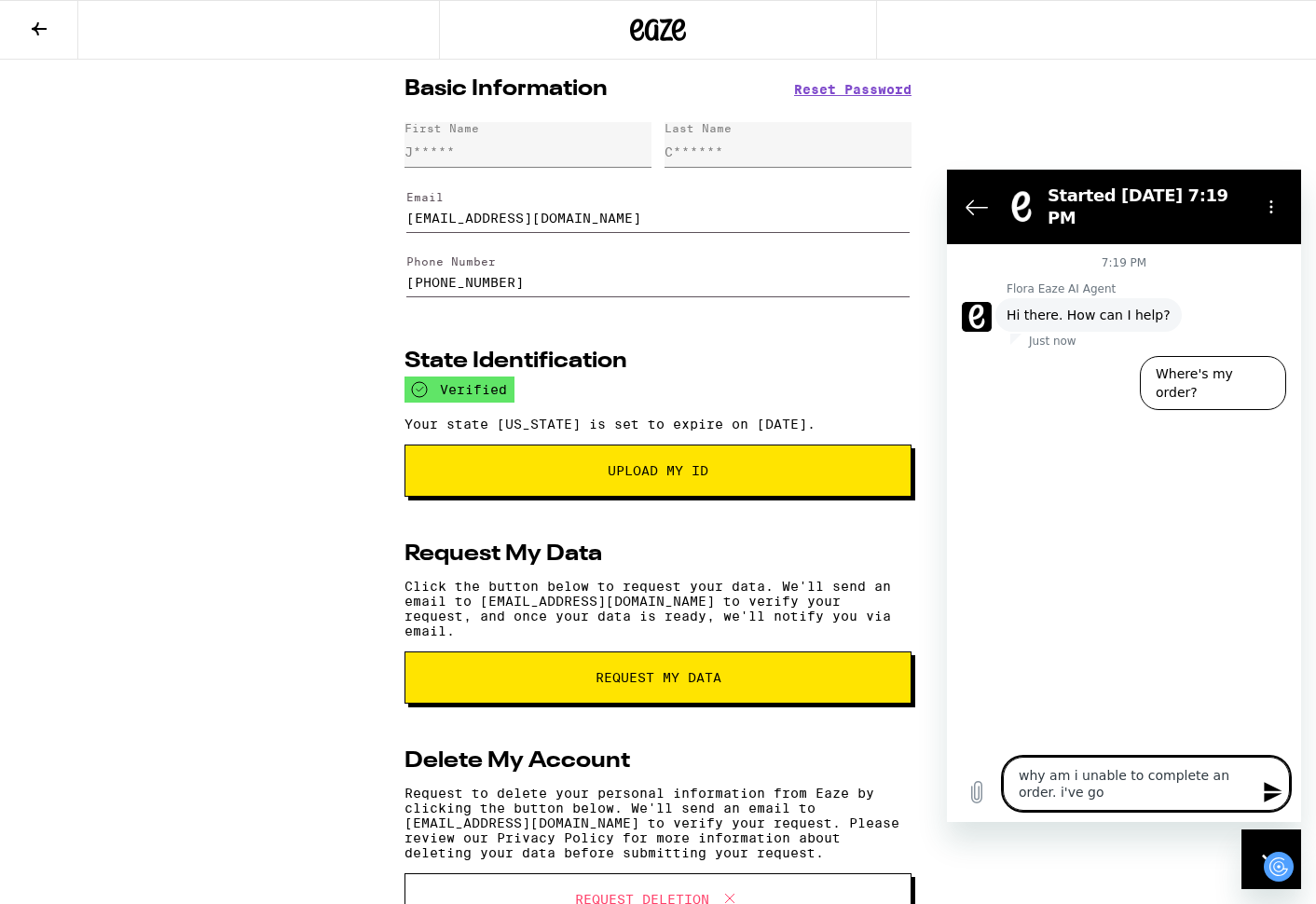
type textarea "x"
type textarea "why am i unable to complete an order. i've gone"
type textarea "x"
type textarea "why am i unable to complete an order. i've gone"
type textarea "x"
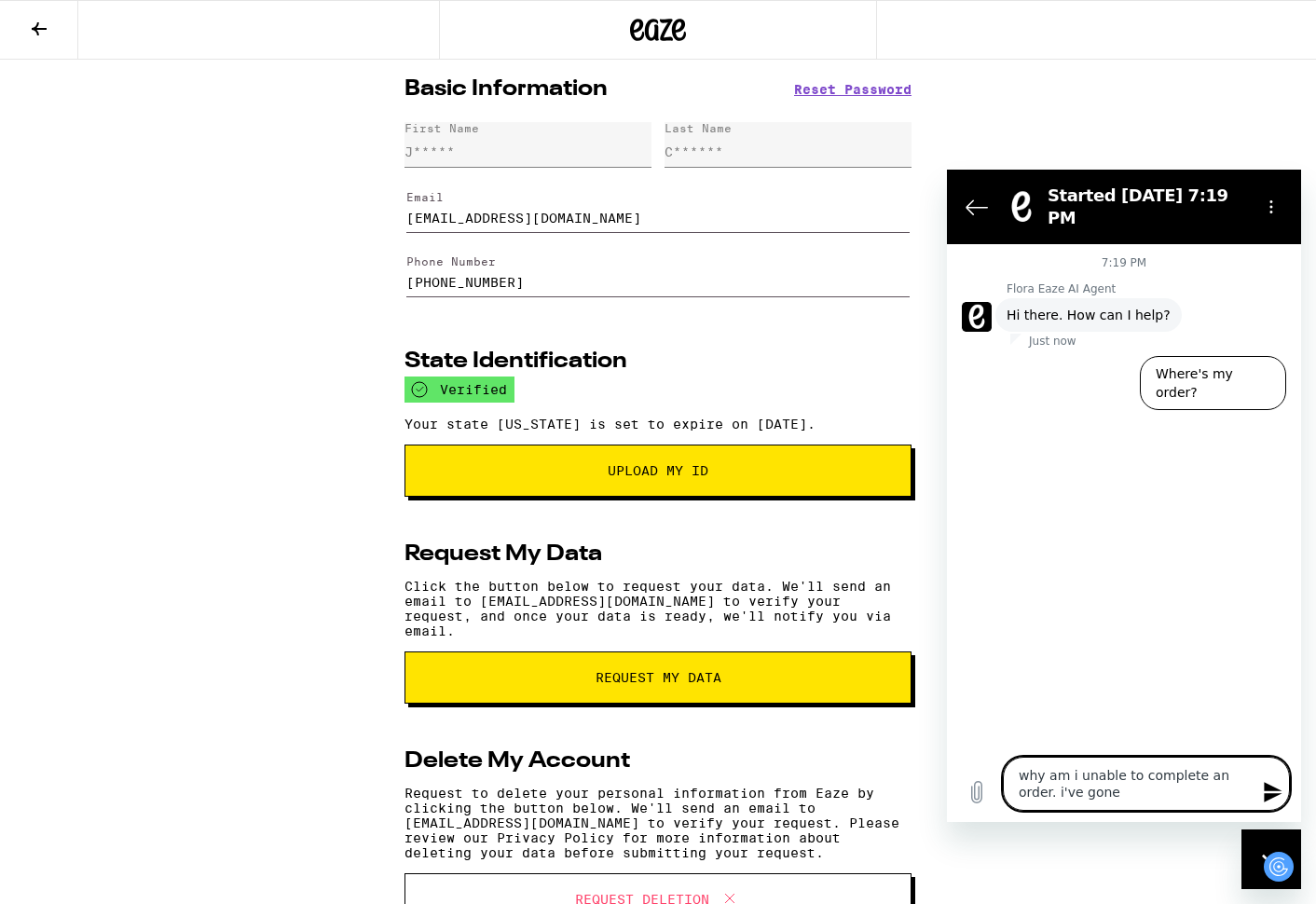
type textarea "why am i unable to complete an order. i've gone t"
type textarea "x"
type textarea "why am i unable to complete an order. i've gone th"
type textarea "x"
type textarea "why am i unable to complete an order. i've gone thr"
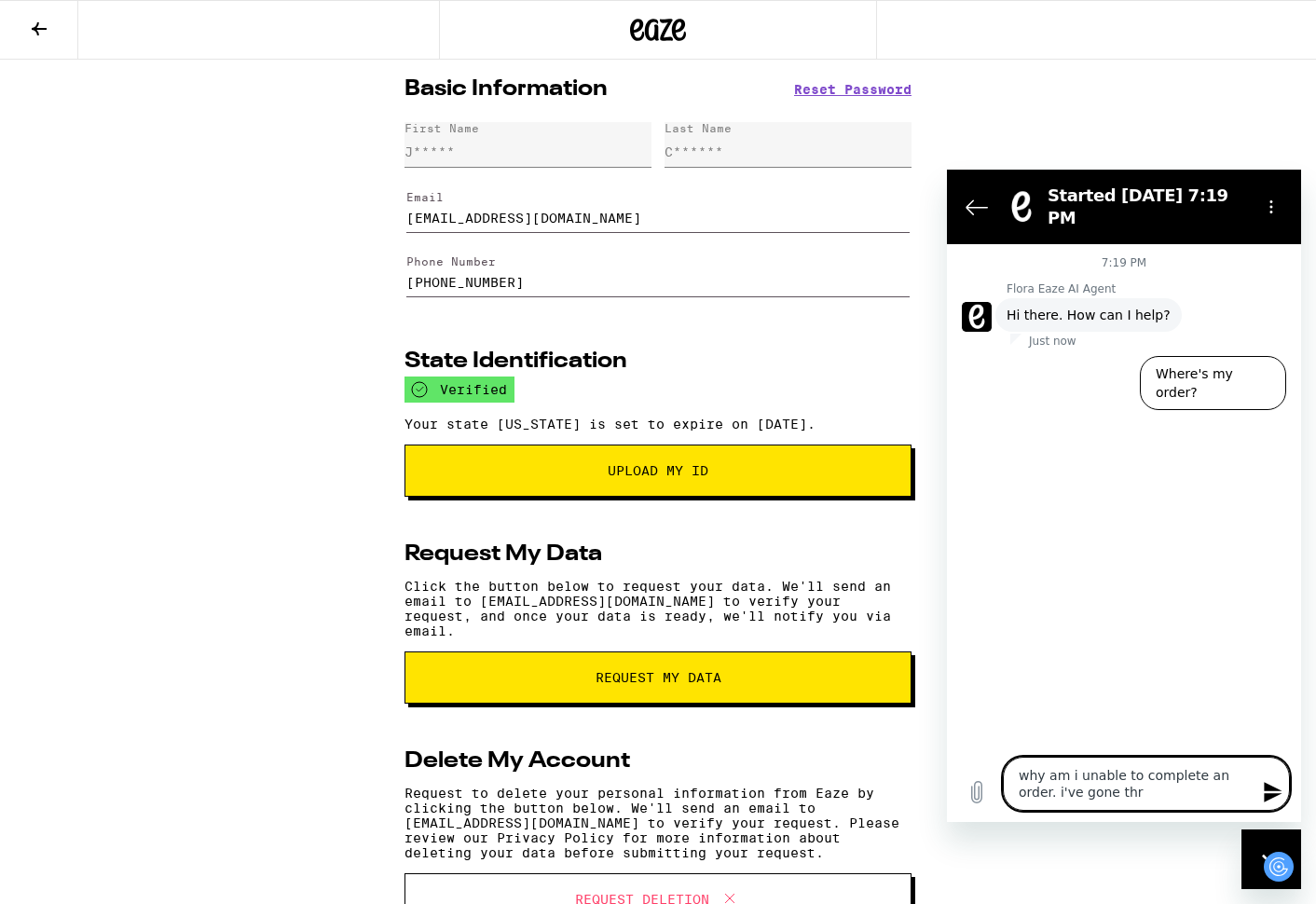
type textarea "x"
type textarea "why am i unable to complete an order. i've gone thro"
type textarea "x"
type textarea "why am i unable to complete an order. i've gone throu"
type textarea "x"
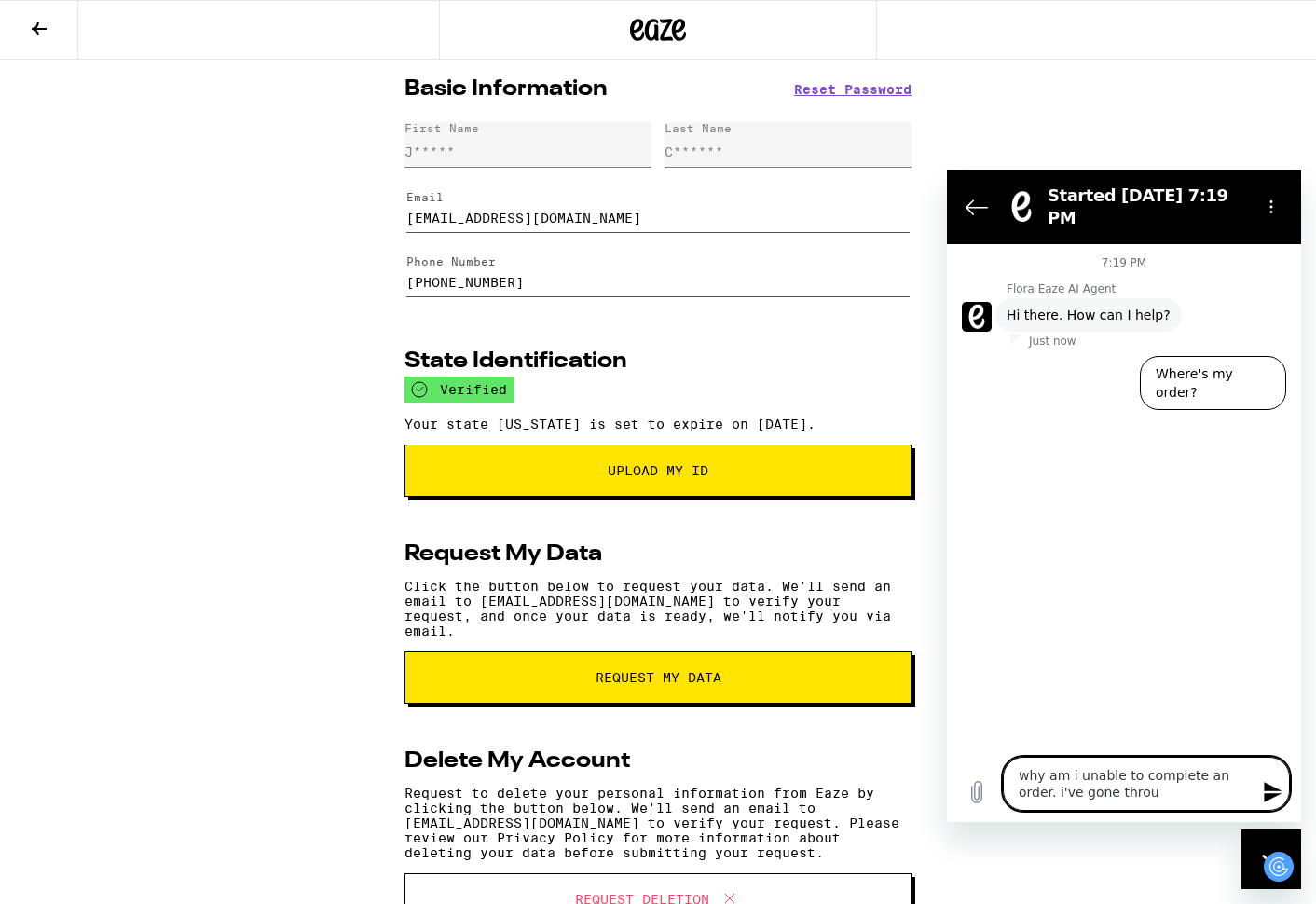
type textarea "why am i unable to complete an order. i've gone throug"
type textarea "x"
type textarea "why am i unable to complete an order. i've gone through"
type textarea "x"
type textarea "why am i unable to complete an order. i've gone through"
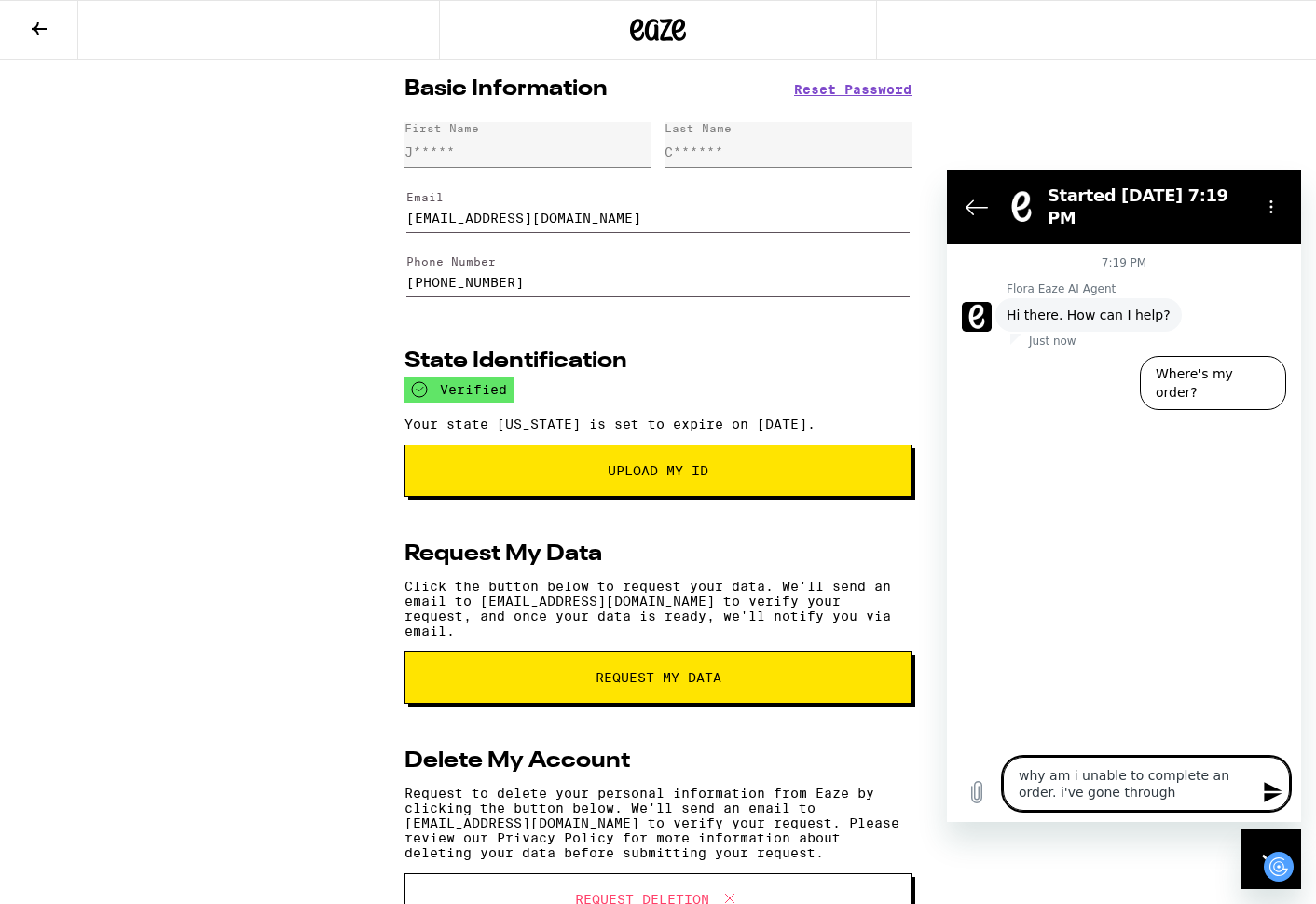
type textarea "x"
type textarea "why am i unable to complete an order. i've gone through t"
type textarea "x"
type textarea "why am i unable to complete an order. i've gone through th"
type textarea "x"
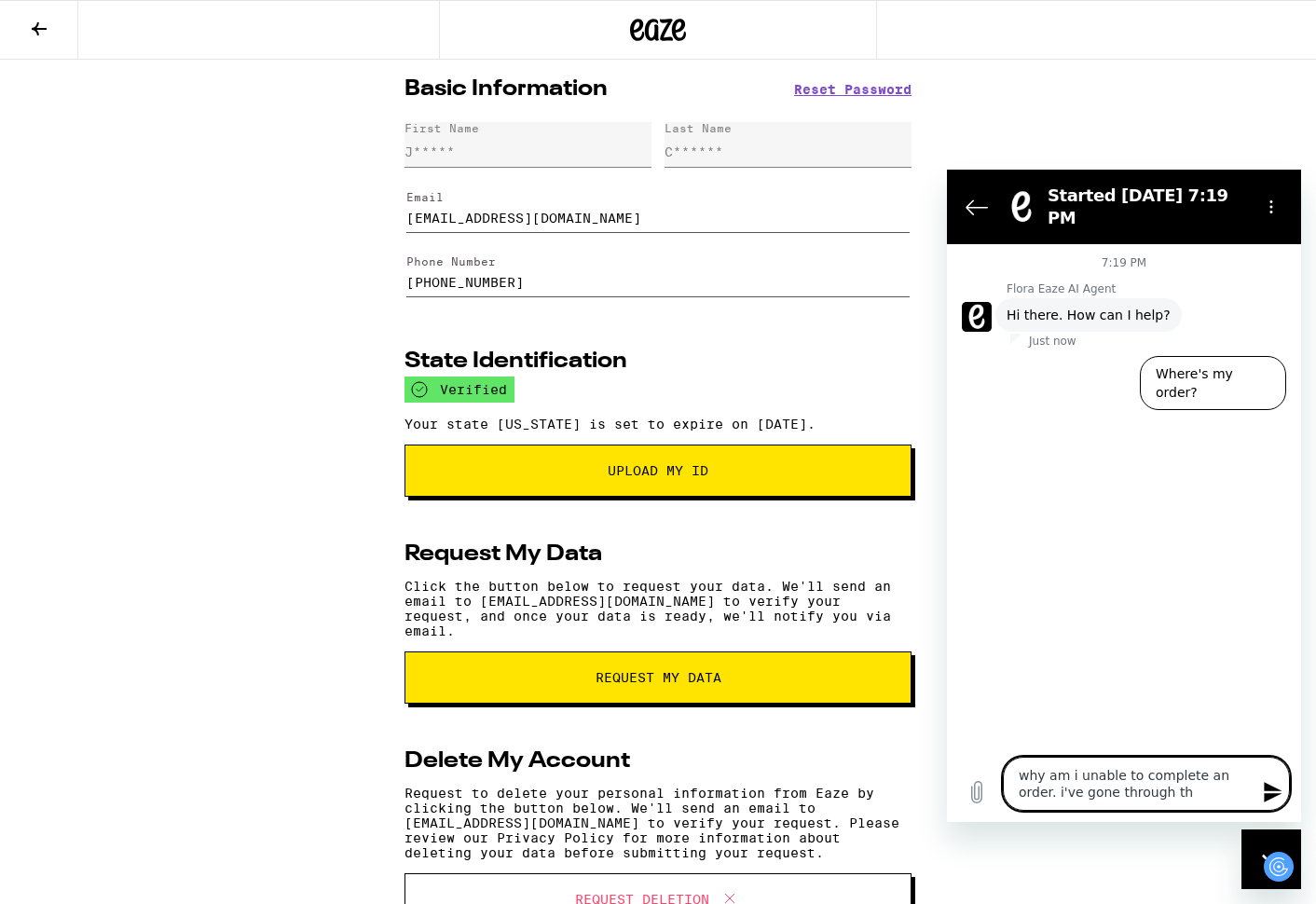
type textarea "why am i unable to complete an order. i've gone through thi"
type textarea "x"
type textarea "why am i unable to complete an order. i've gone through this"
type textarea "x"
type textarea "why am i unable to complete an order. i've gone through this"
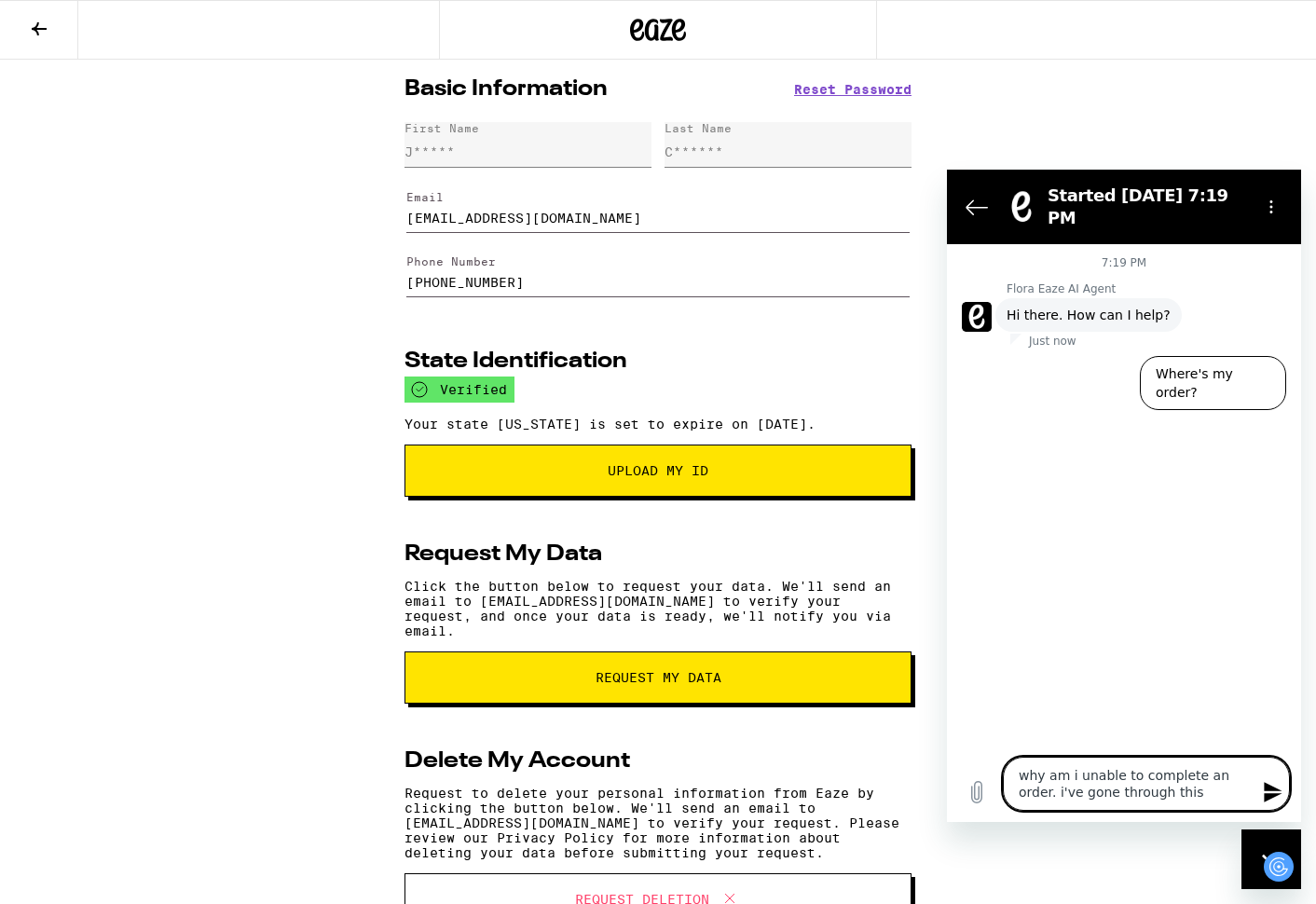
type textarea "x"
type textarea "why am i unable to complete an order. i've gone through this w"
type textarea "x"
type textarea "why am i unable to complete an order. i've gone through this wi"
type textarea "x"
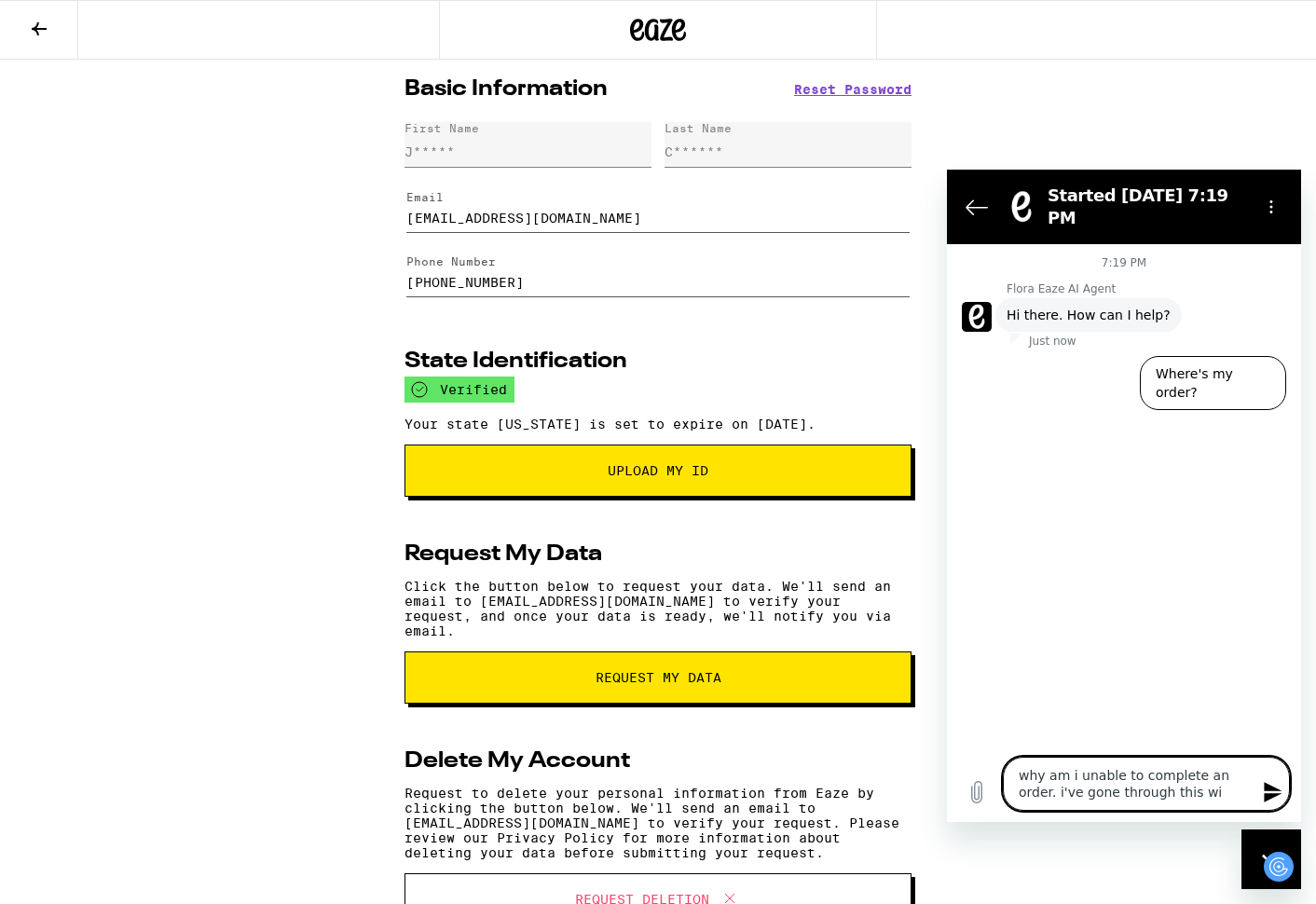
type textarea "why am i unable to complete an order. i've gone through this wit"
type textarea "x"
type textarea "why am i unable to complete an order. i've gone through this with"
type textarea "x"
type textarea "why am i unable to complete an order. i've gone through this with"
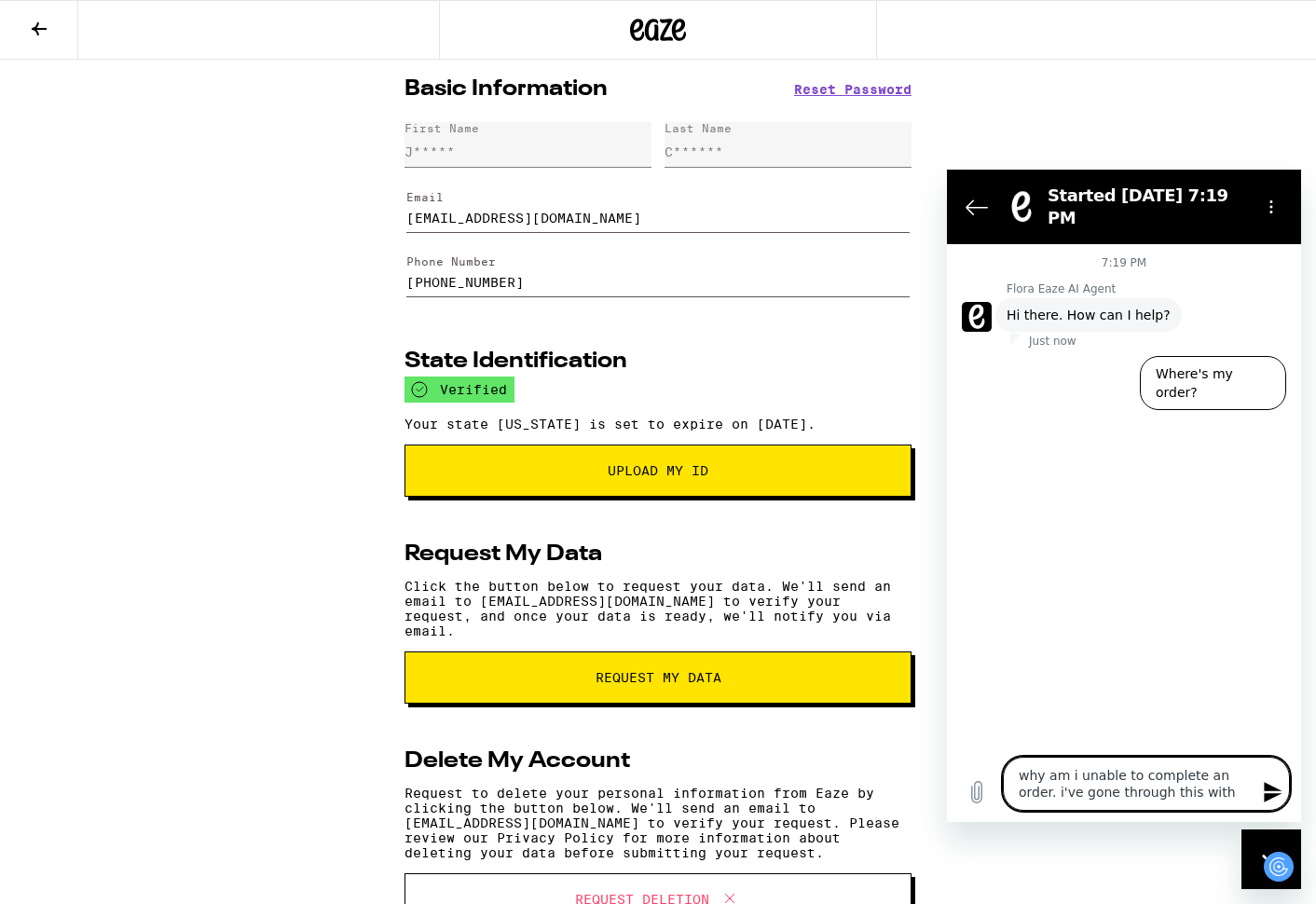
type textarea "x"
type textarea "why am i unable to complete an order. i've gone through this with c"
type textarea "x"
type textarea "why am i unable to complete an order. i've gone through this with cu"
type textarea "x"
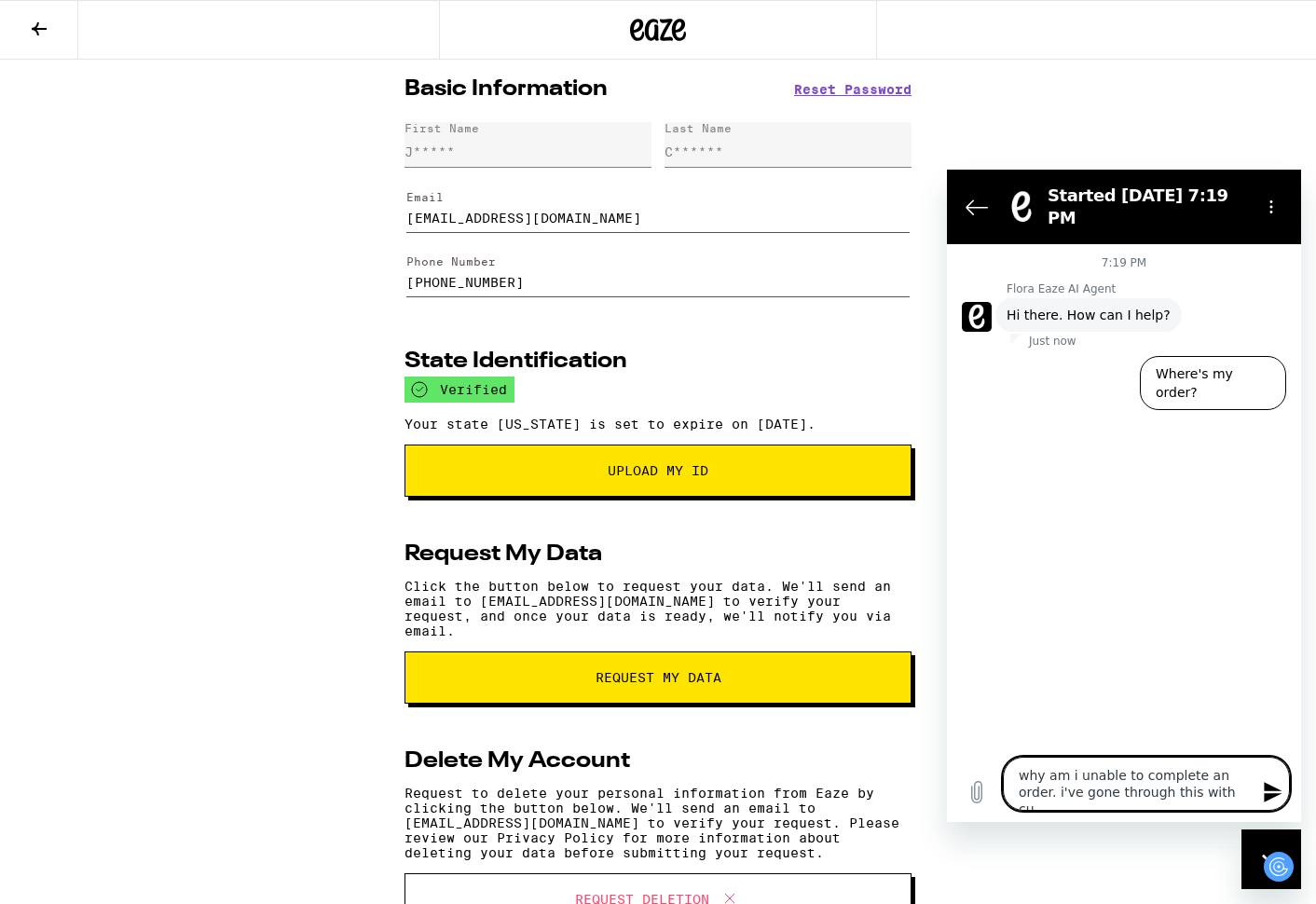
type textarea "why am i unable to complete an order. i've gone through this with cus"
type textarea "x"
type textarea "why am i unable to complete an order. i've gone through this with cust"
type textarea "x"
type textarea "why am i unable to complete an order. i've gone through this with custo"
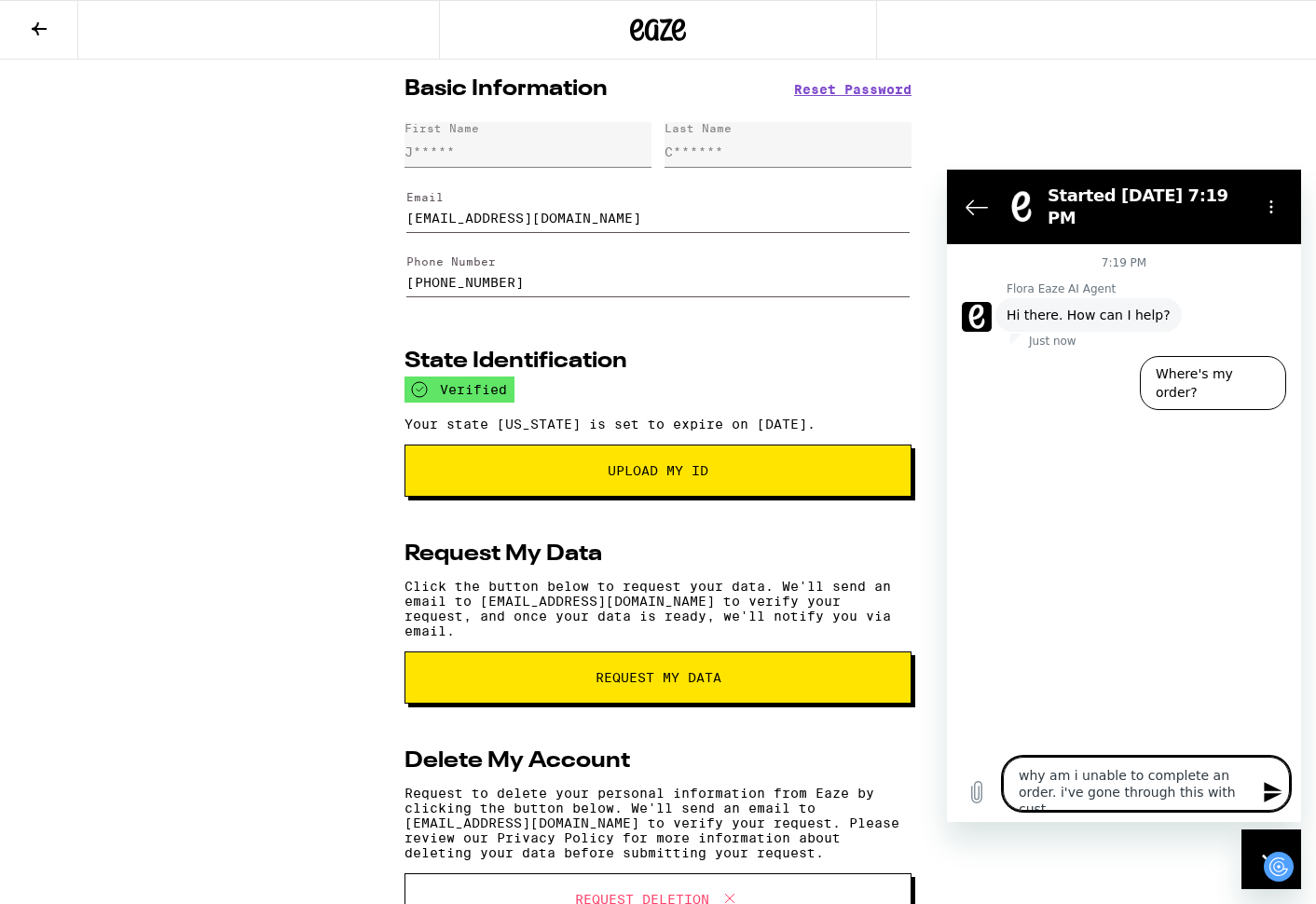
type textarea "x"
type textarea "why am i unable to complete an order. i've gone through this with custom"
type textarea "x"
type textarea "why am i unable to complete an order. i've gone through this with custome"
type textarea "x"
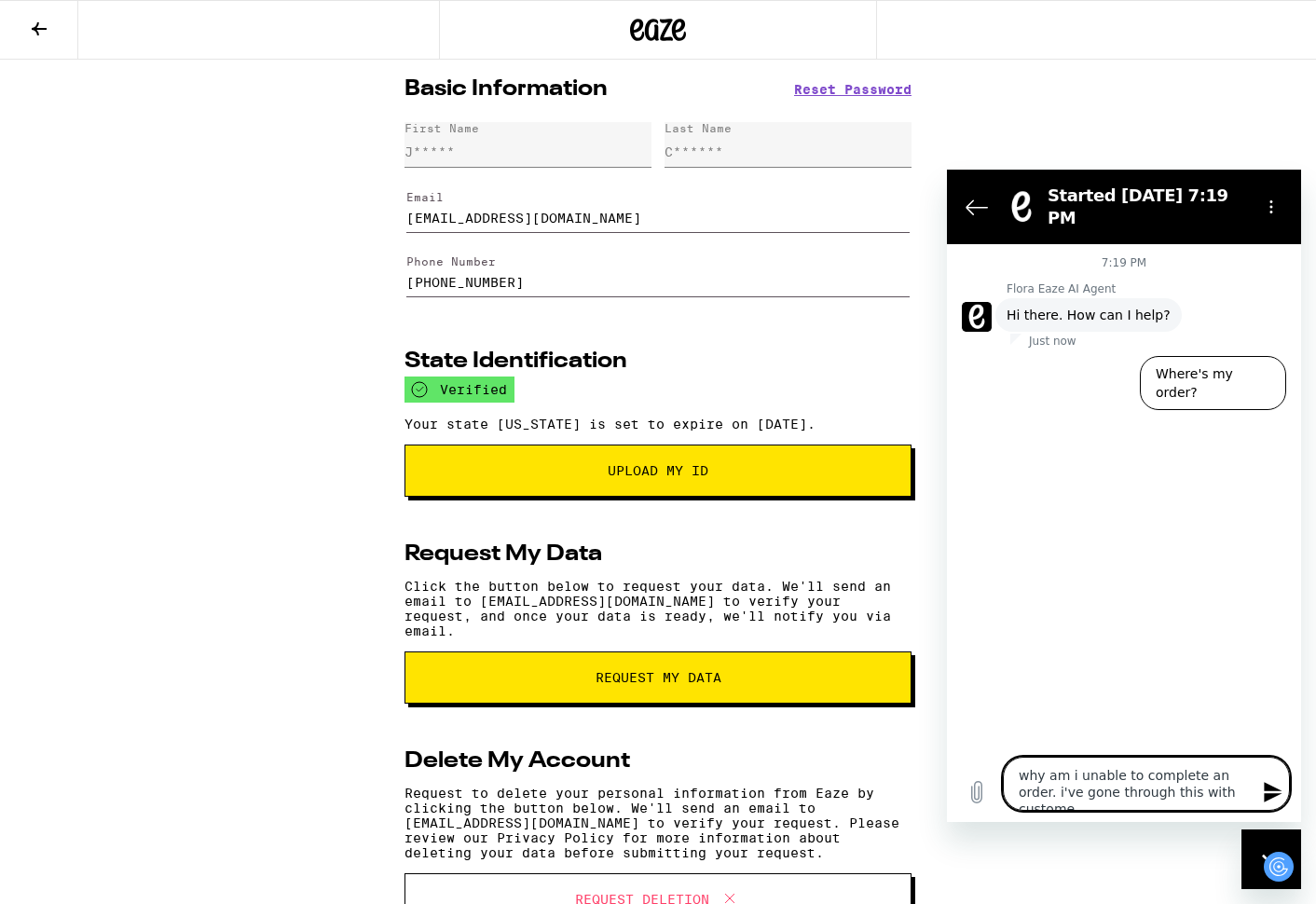
type textarea "why am i unable to complete an order. i've gone through this with customer"
type textarea "x"
type textarea "why am i unable to complete an order. i've gone through this with customer"
type textarea "x"
type textarea "why am i unable to complete an order. i've gone through this with customer s"
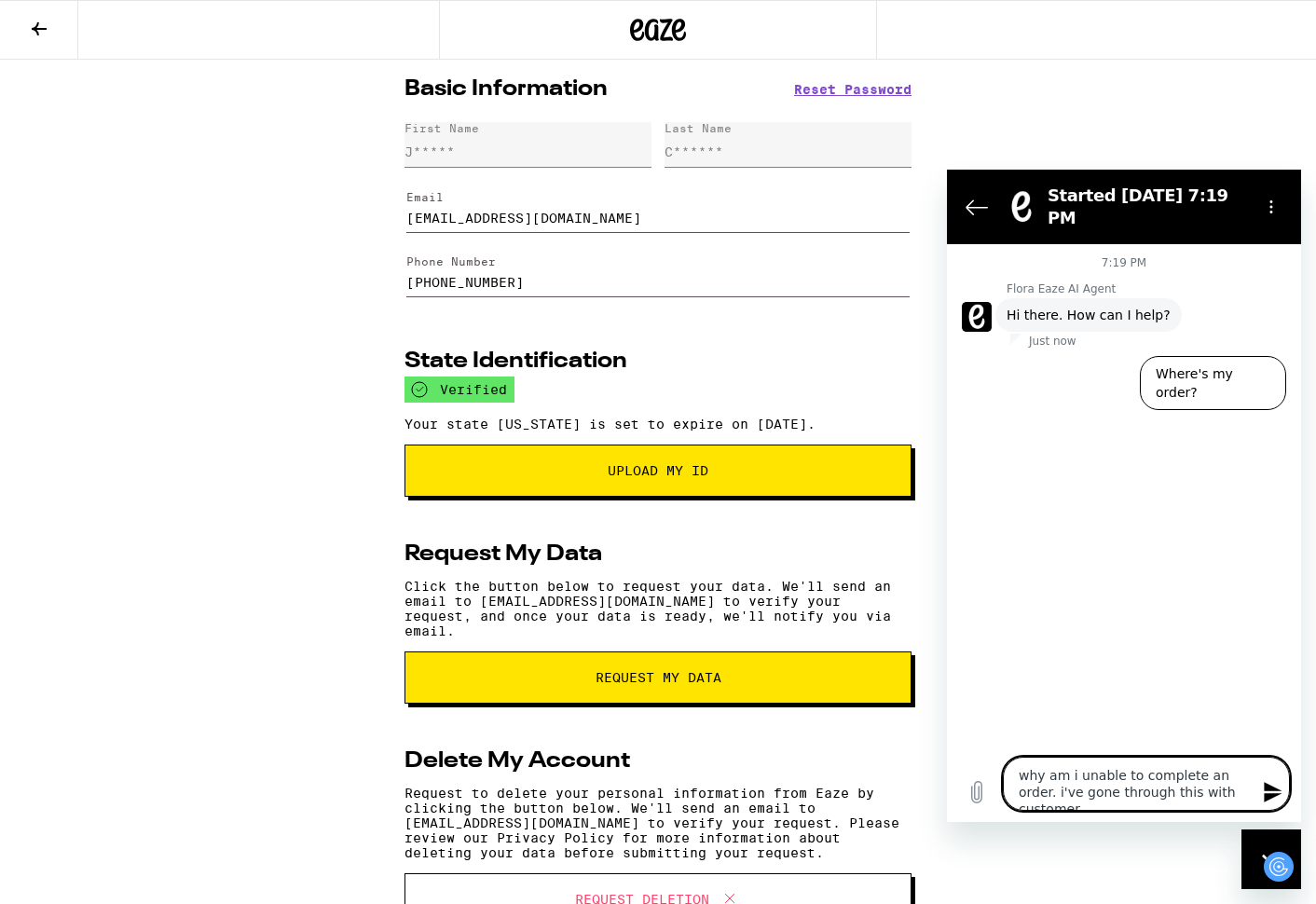
type textarea "x"
type textarea "why am i unable to complete an order. i've gone through this with customer se"
type textarea "x"
type textarea "why am i unable to complete an order. i've gone through this with customer ser"
type textarea "x"
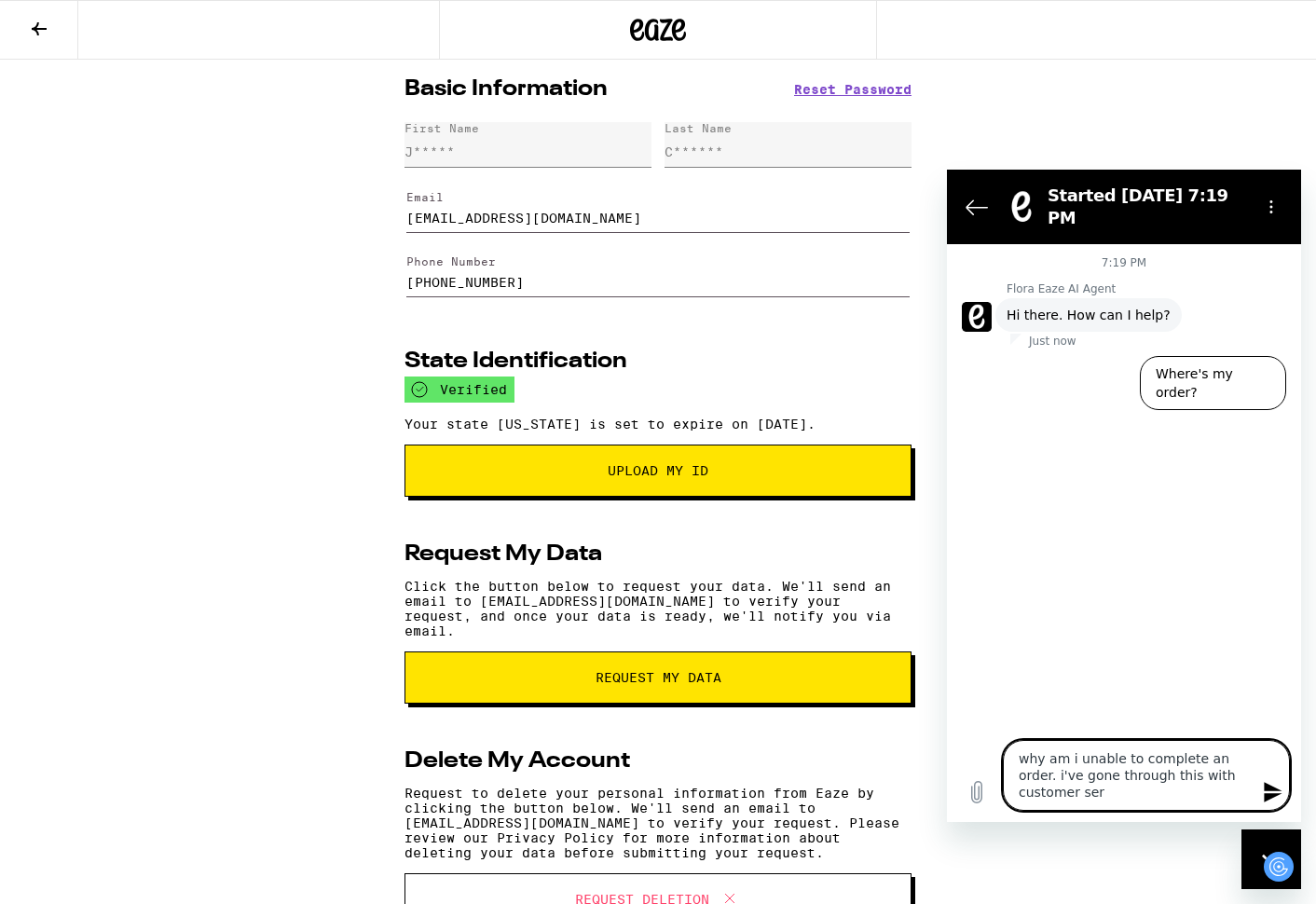
type textarea "why am i unable to complete an order. i've gone through this with customer serv"
type textarea "x"
type textarea "why am i unable to complete an order. i've gone through this with customer servi"
type textarea "x"
type textarea "why am i unable to complete an order. i've gone through this with customer serv…"
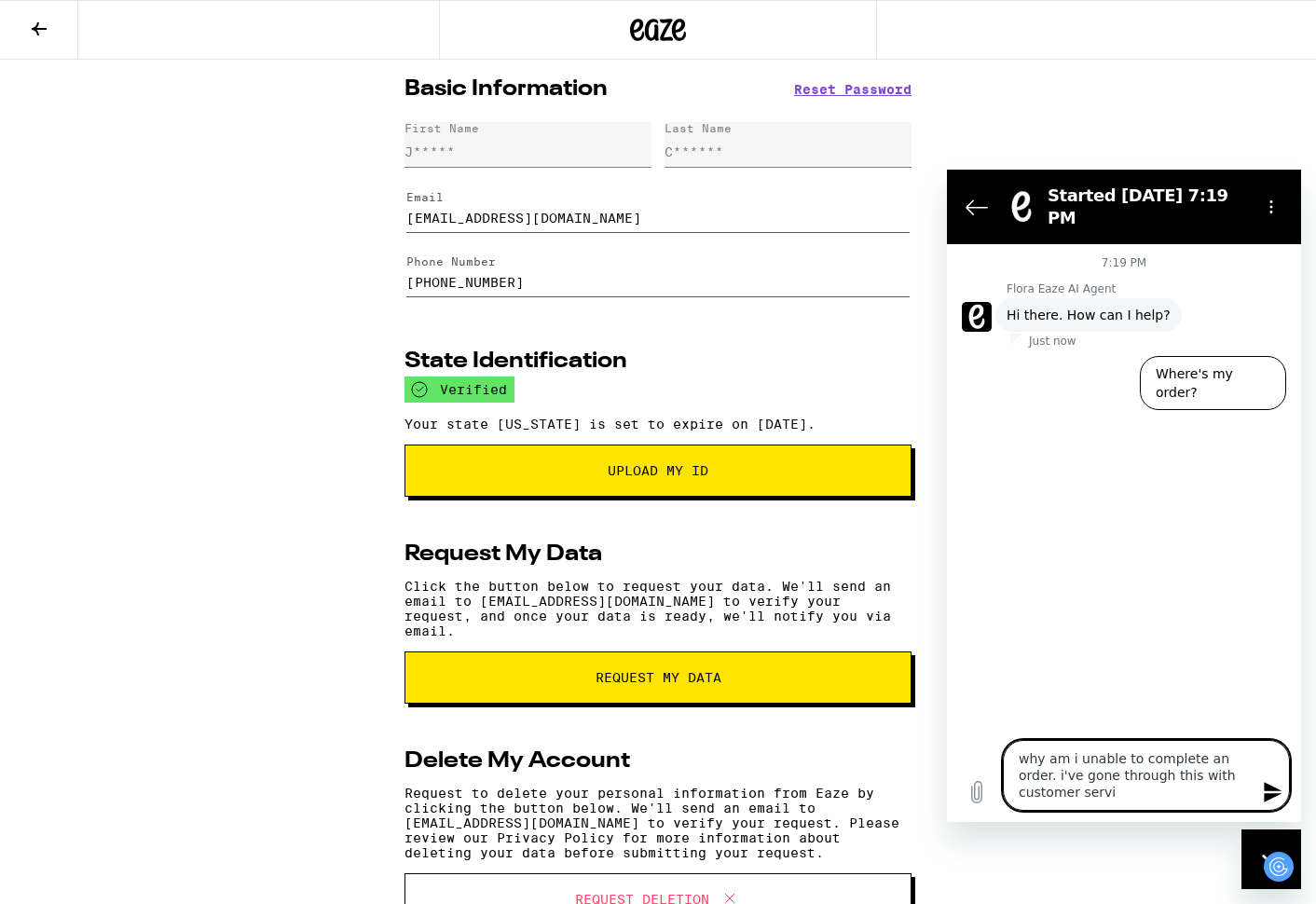
type textarea "x"
type textarea "why am i unable to complete an order. i've gone through this with customer serv…"
type textarea "x"
type textarea "why am i unable to complete an order. i've gone through this with customer serv…"
type textarea "x"
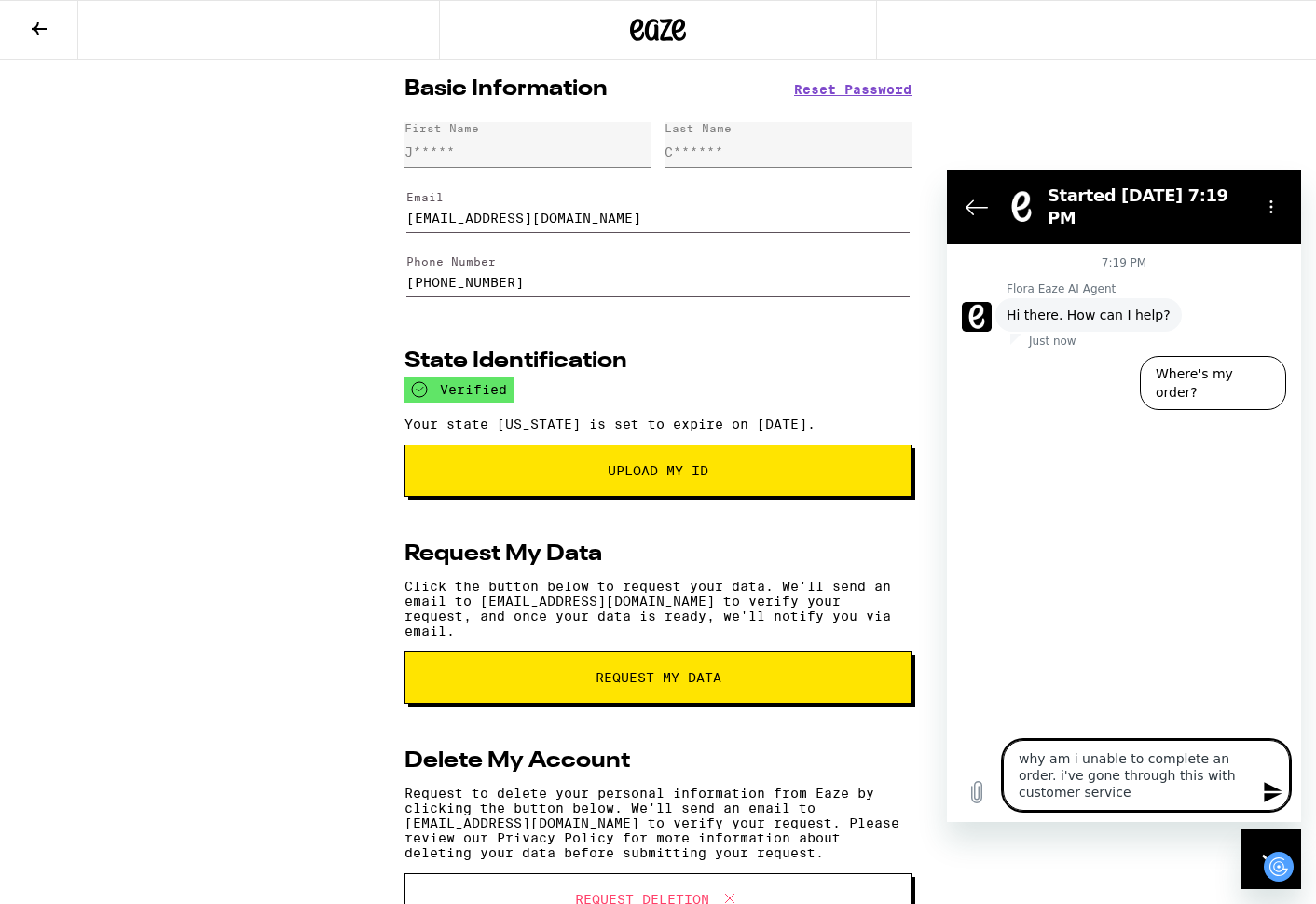
type textarea "why am i unable to complete an order. i've gone through this with customer serv…"
type textarea "x"
type textarea "why am i unable to complete an order. i've gone through this with customer serv…"
type textarea "x"
type textarea "why am i unable to complete an order. i've gone through this with customer serv…"
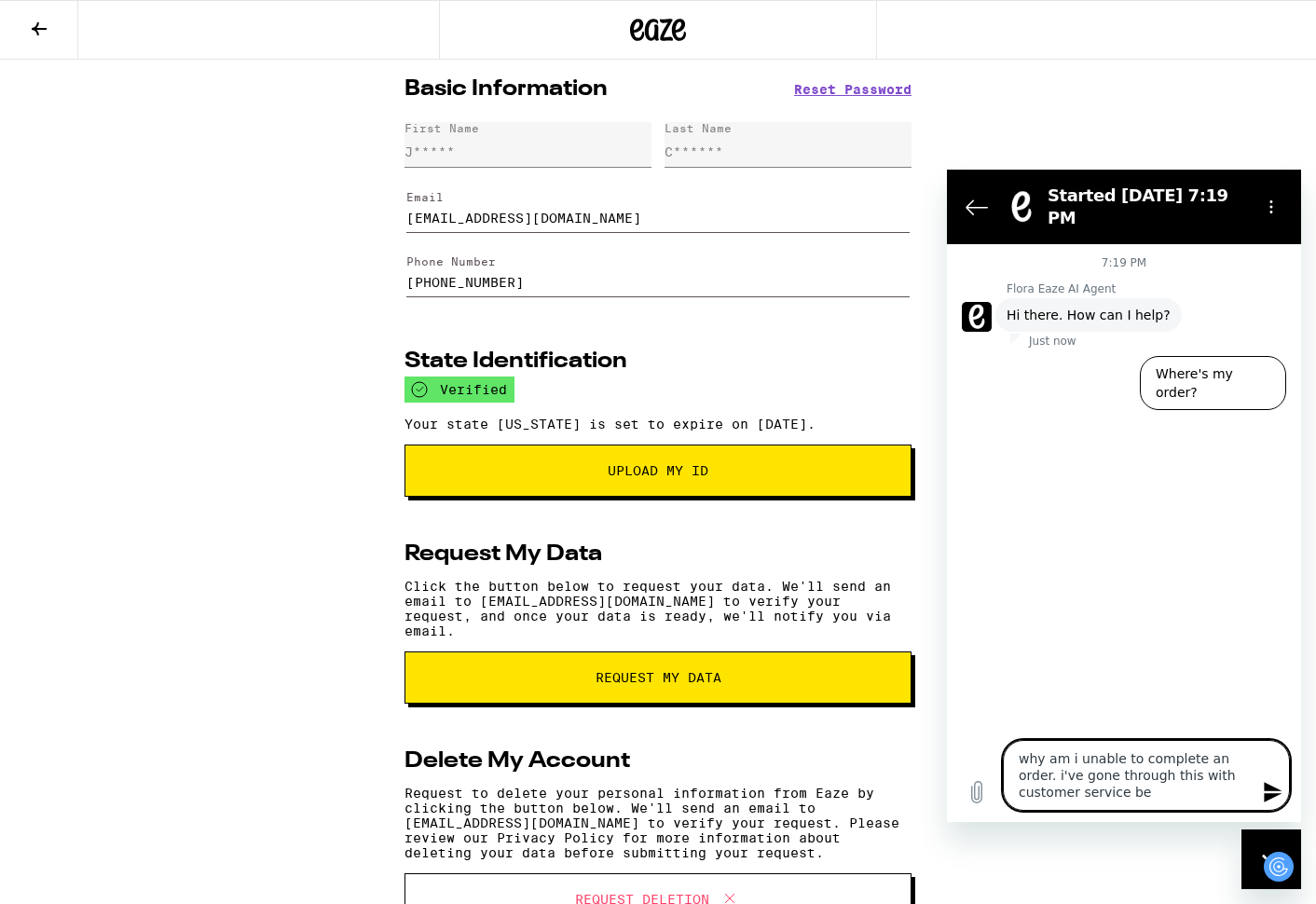
type textarea "x"
type textarea "why am i unable to complete an order. i've gone through this with customer serv…"
type textarea "x"
type textarea "why am i unable to complete an order. i've gone through this with customer serv…"
type textarea "x"
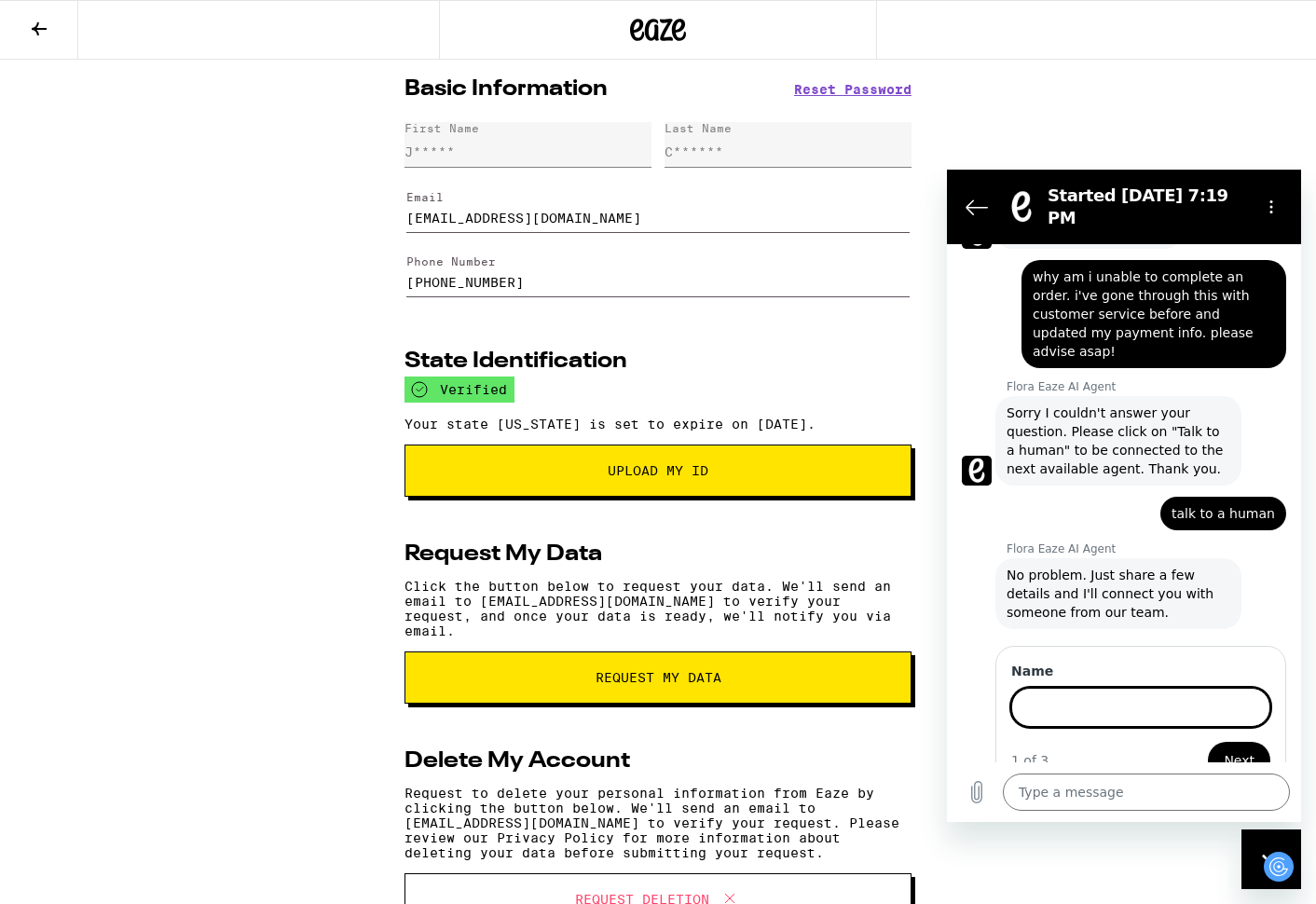
scroll to position [81, 0]
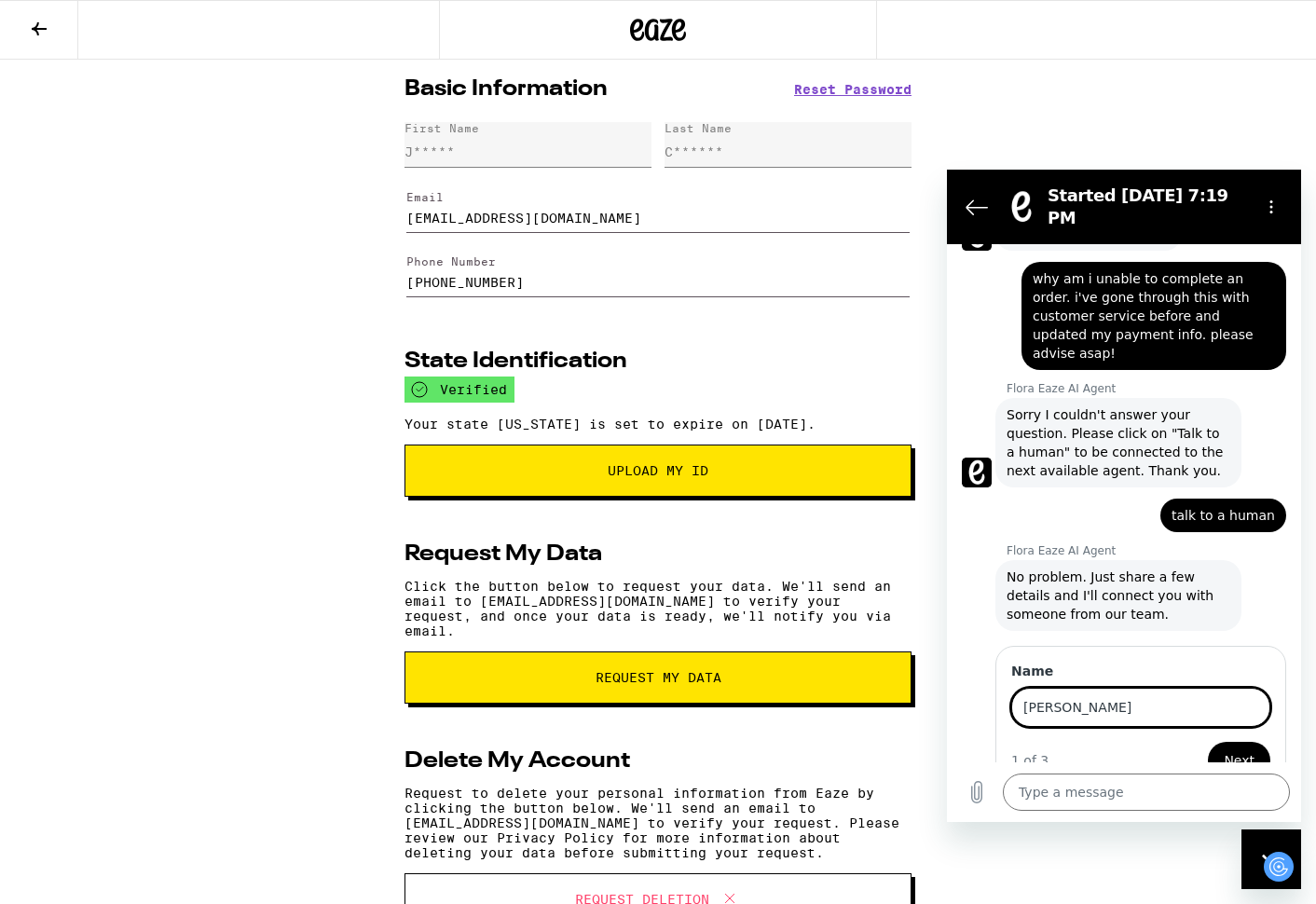
click at [1208, 742] on button "Next" at bounding box center [1239, 759] width 63 height 37
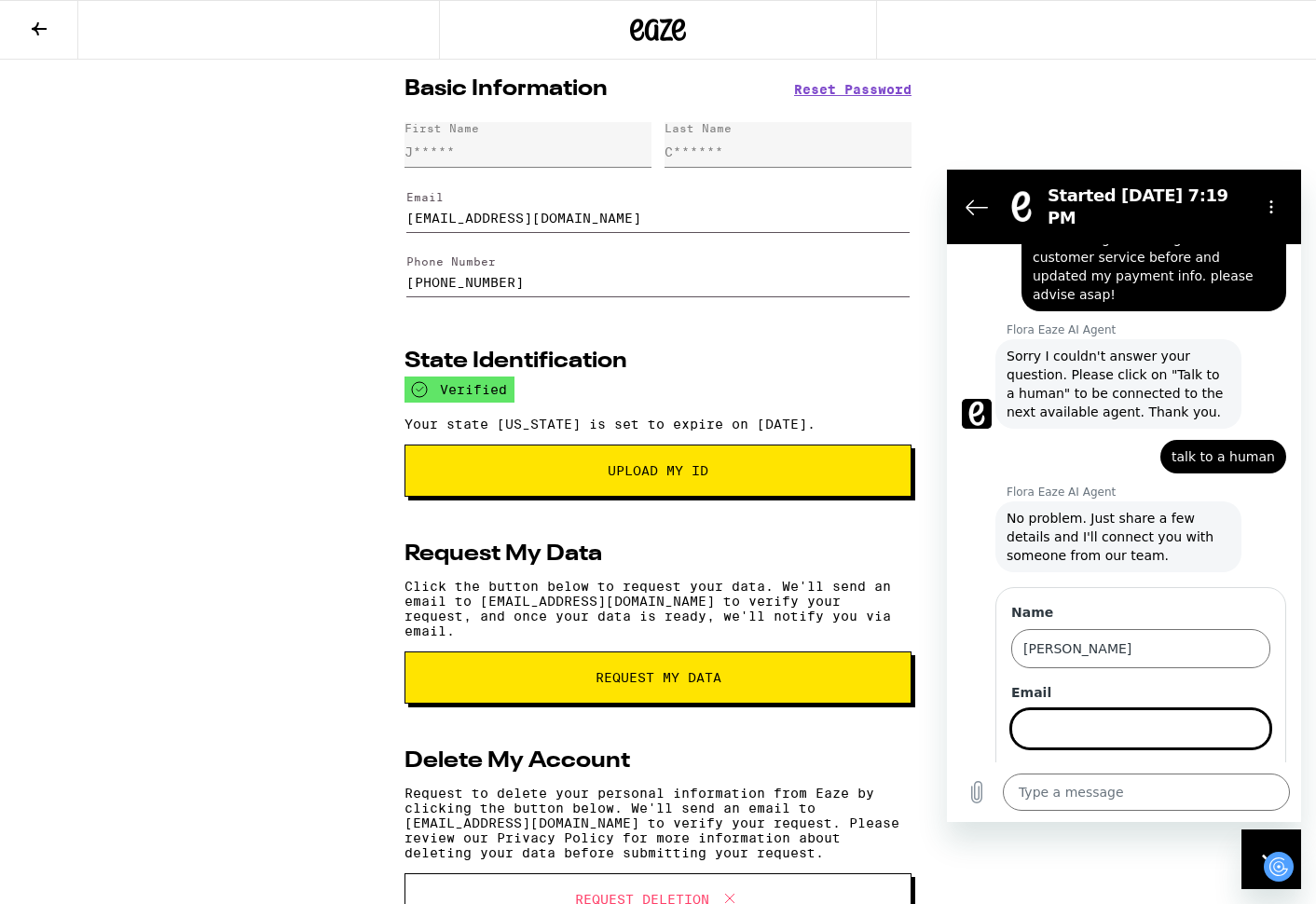
scroll to position [161, 0]
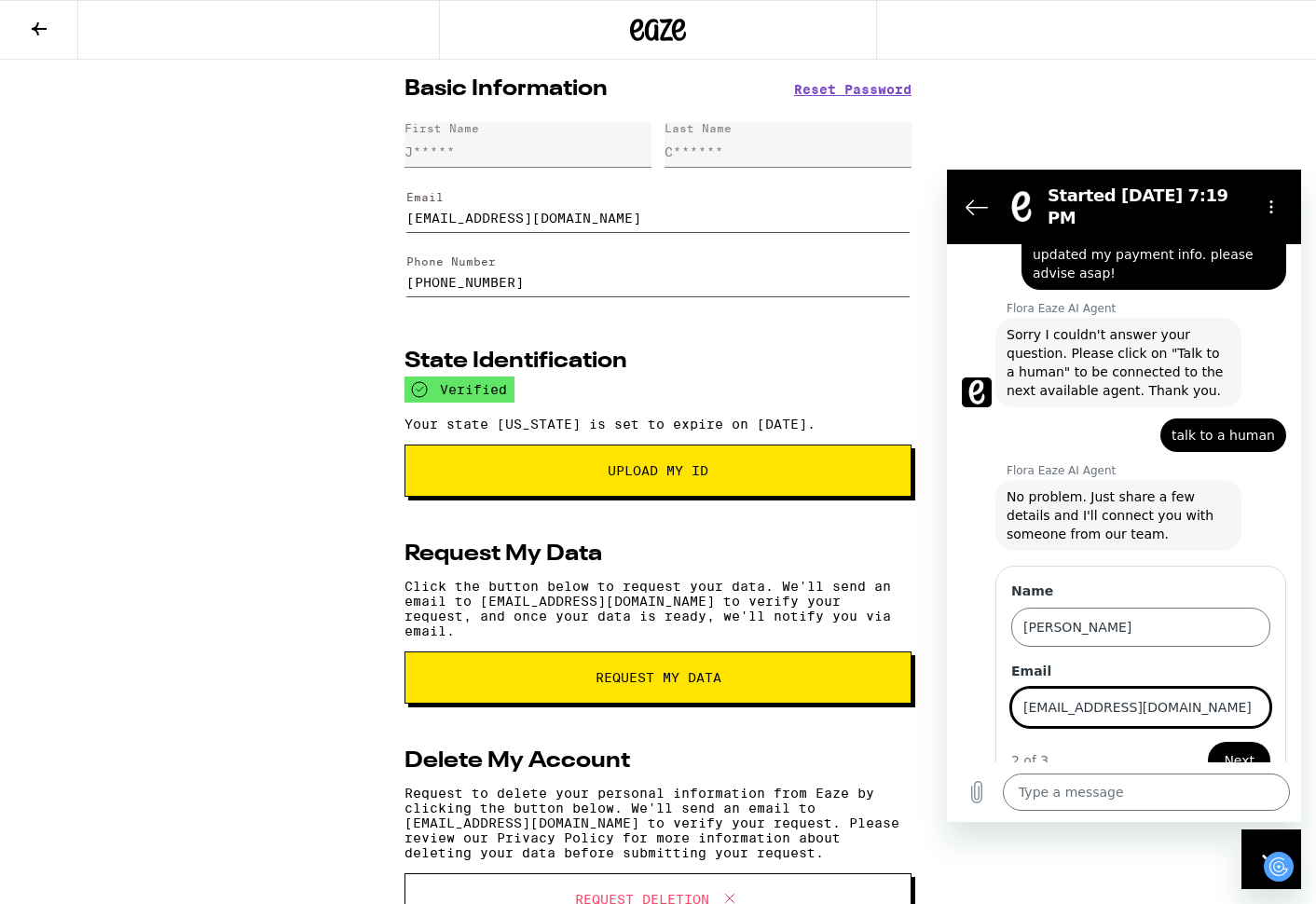
click at [1208, 742] on button "Next" at bounding box center [1239, 759] width 63 height 37
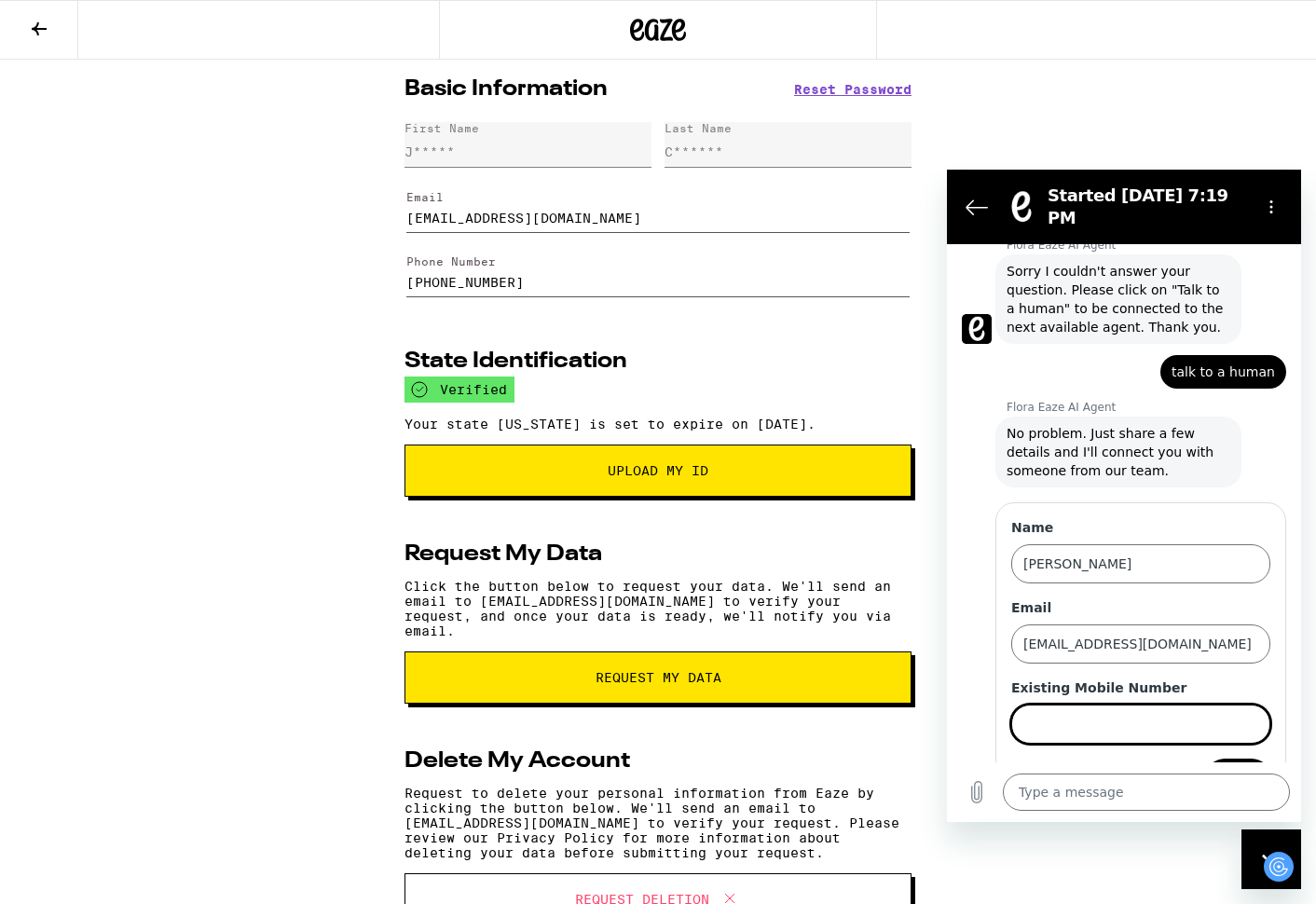
scroll to position [241, 0]
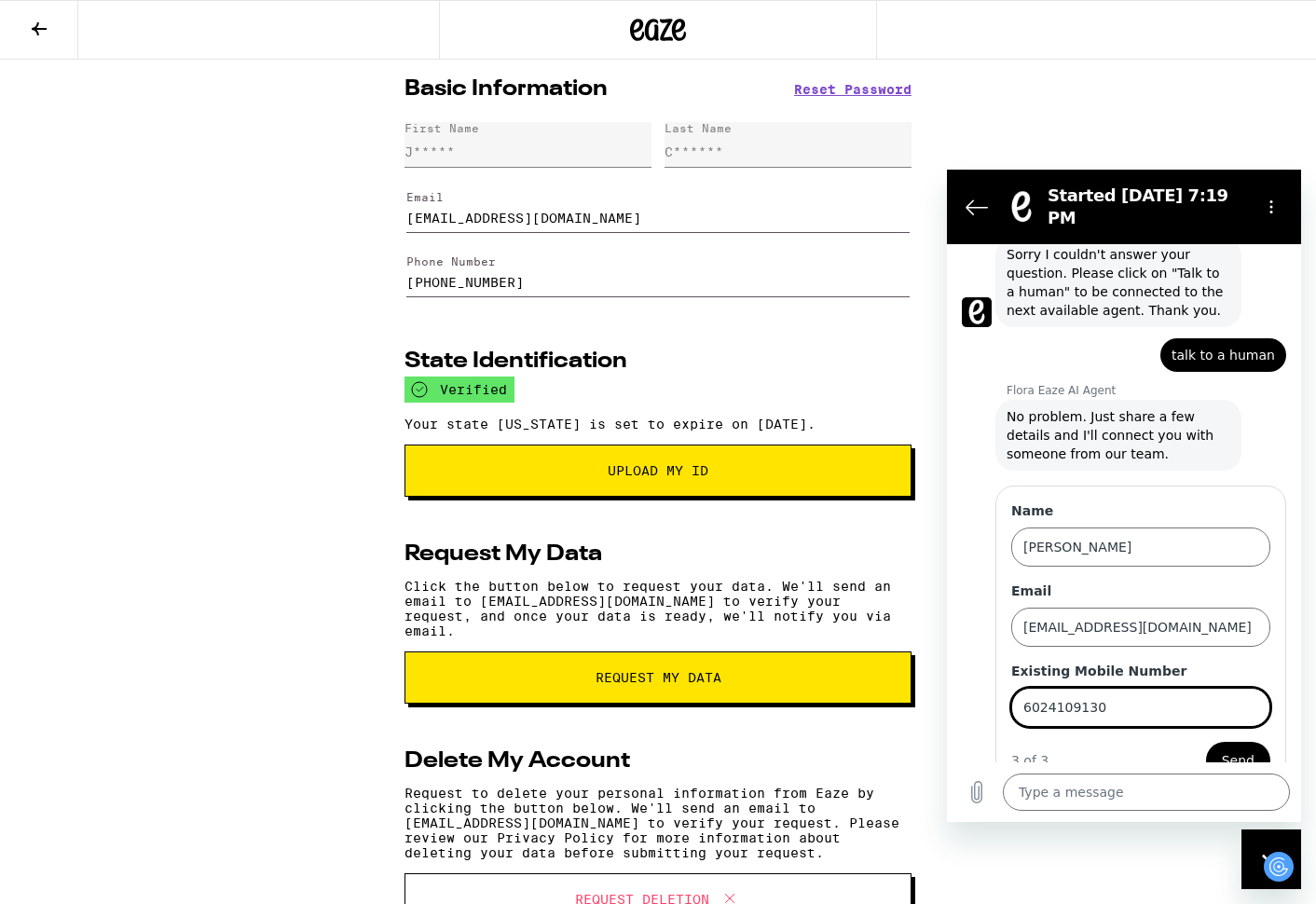
click at [1206, 742] on button "Send" at bounding box center [1238, 759] width 65 height 37
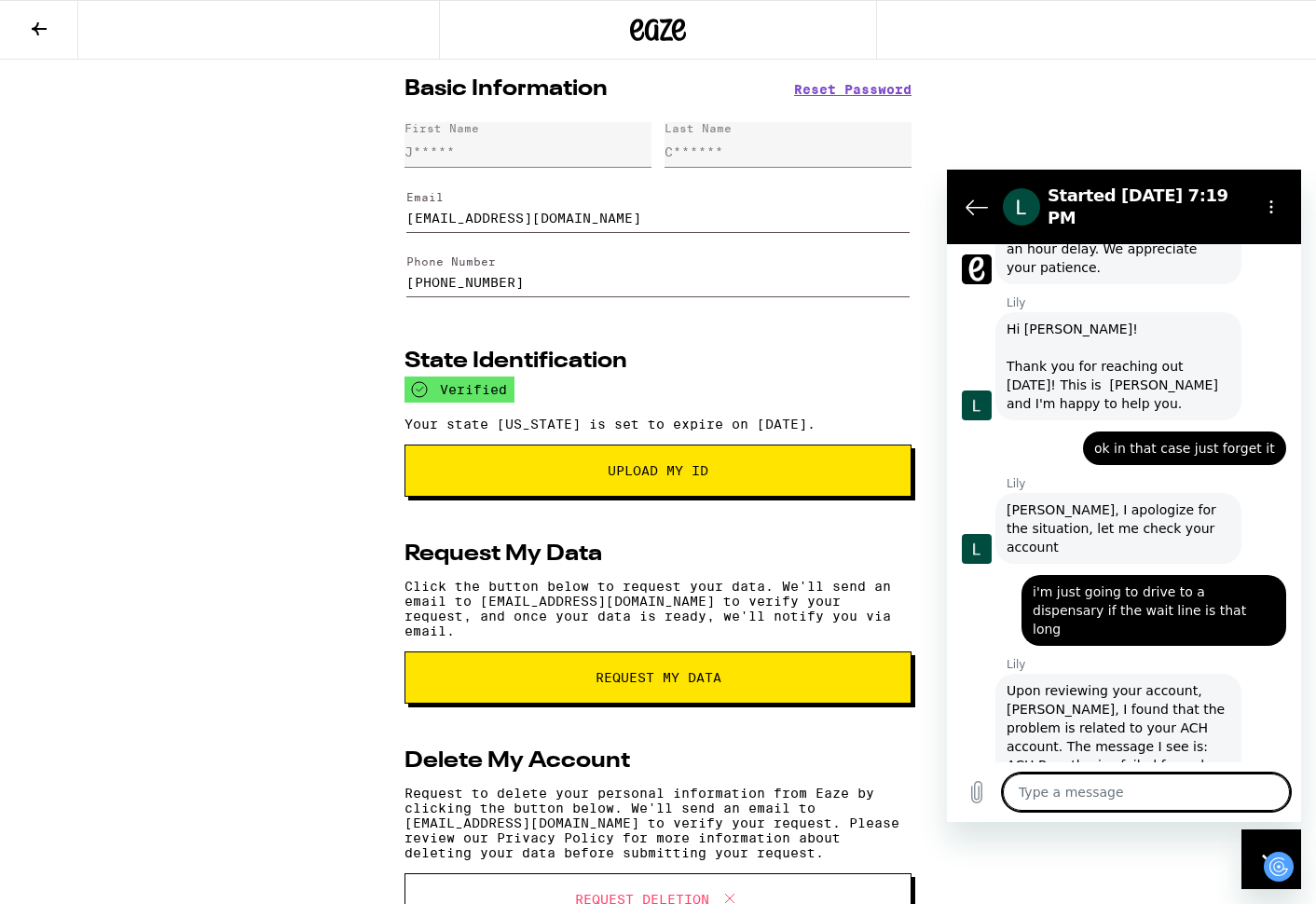
scroll to position [883, 0]
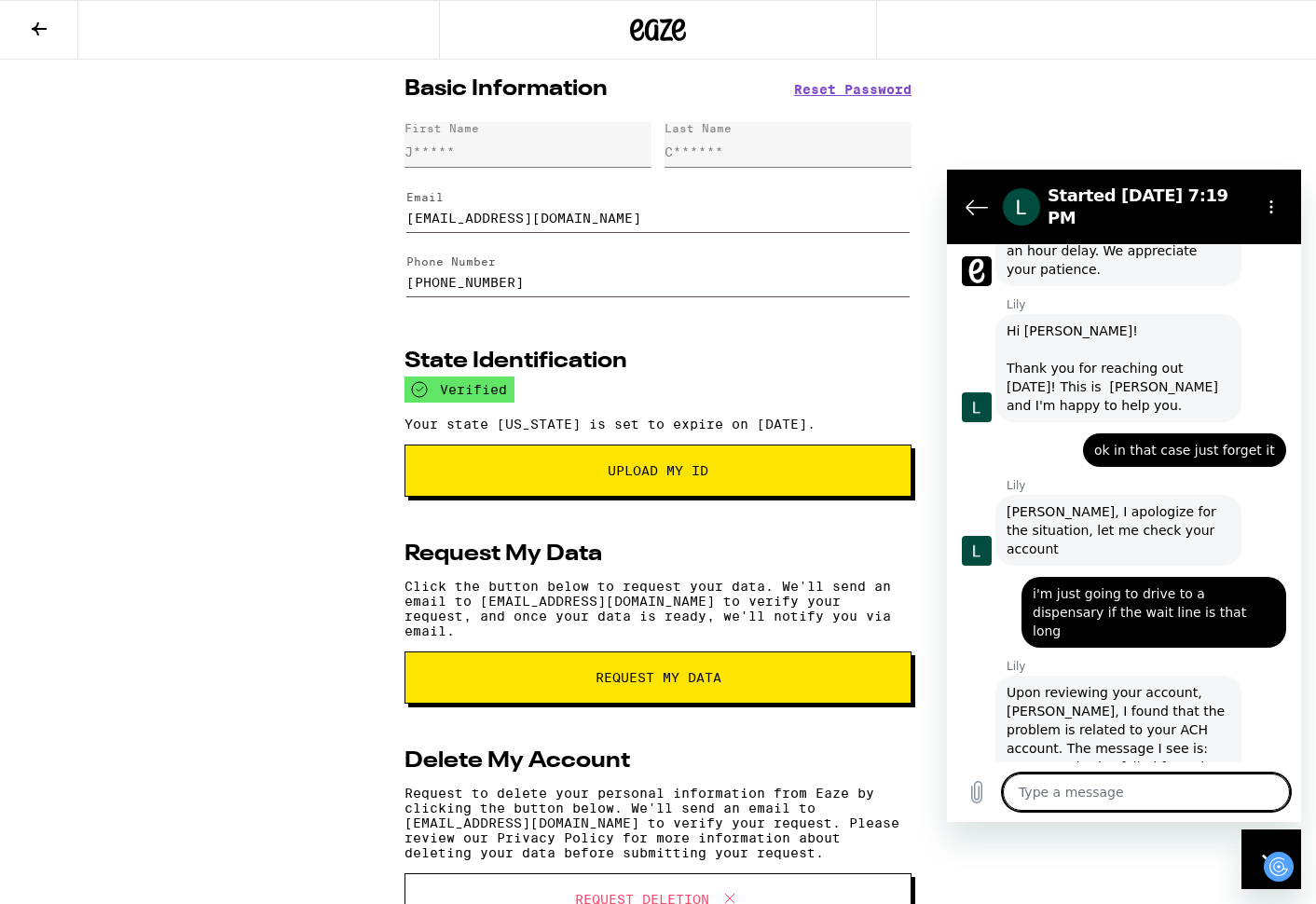
click at [1144, 806] on textarea at bounding box center [1147, 791] width 287 height 37
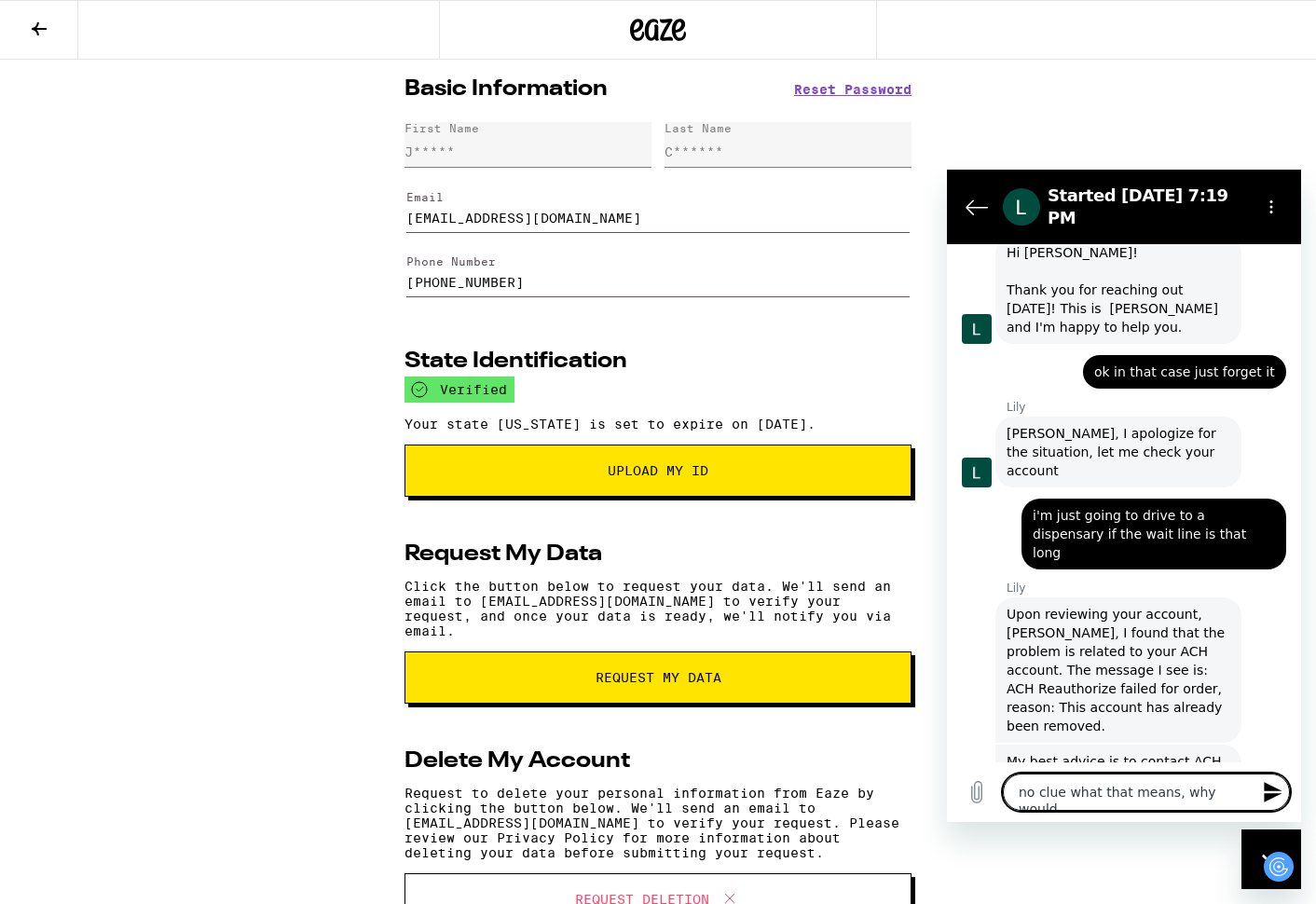
scroll to position [965, 0]
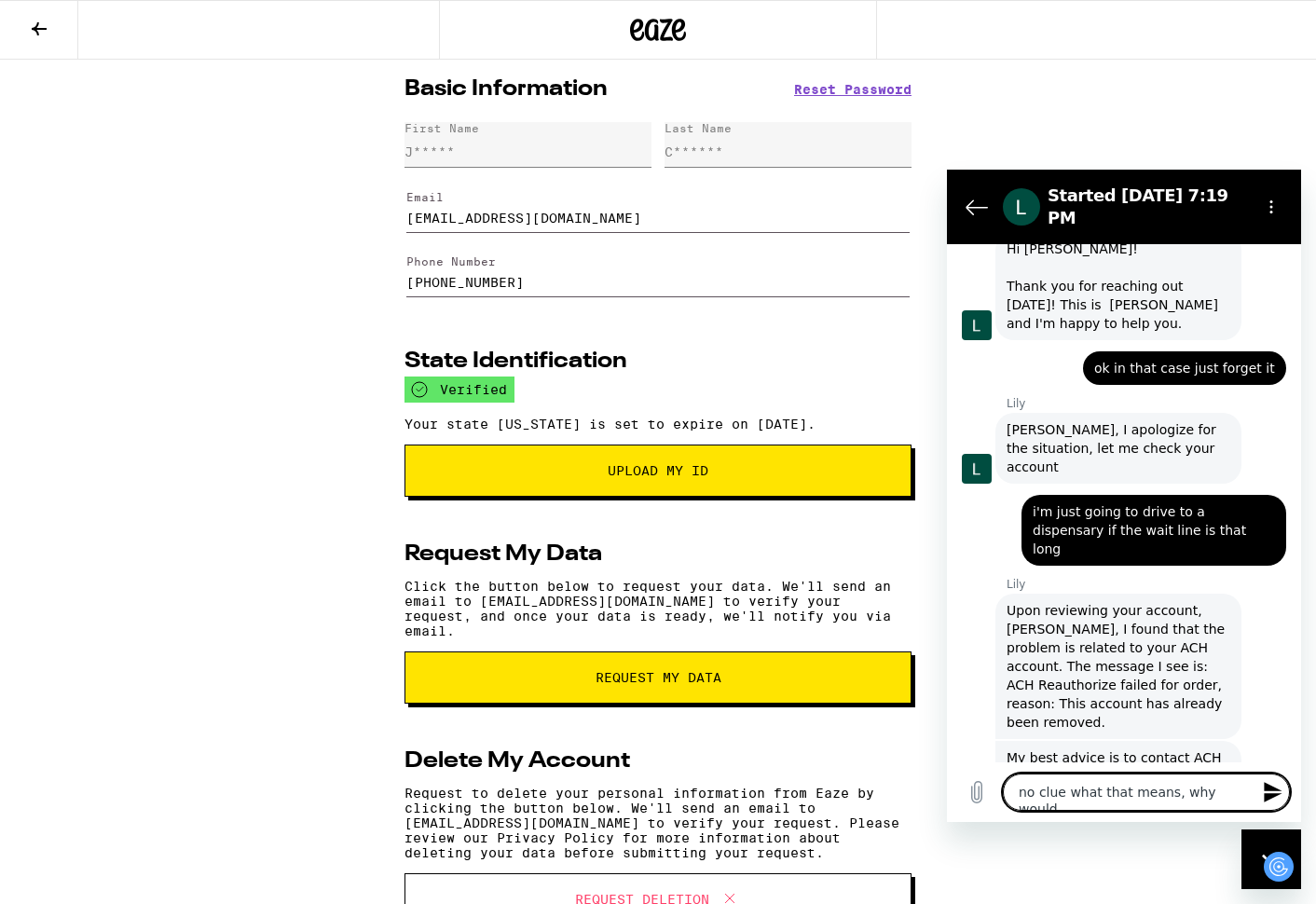
click at [1122, 801] on textarea "no clue what that means, why would" at bounding box center [1147, 791] width 287 height 37
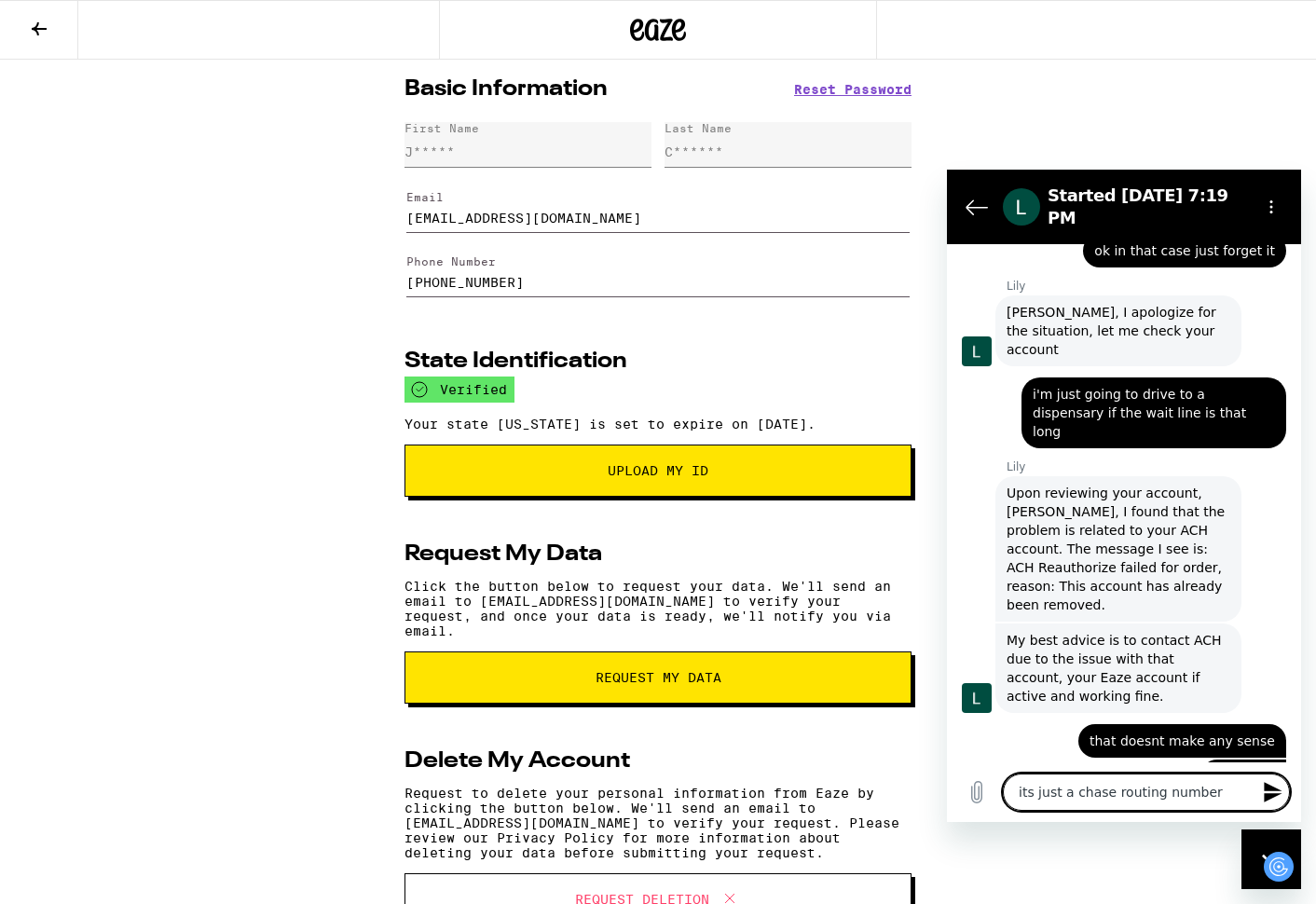
scroll to position [1080, 0]
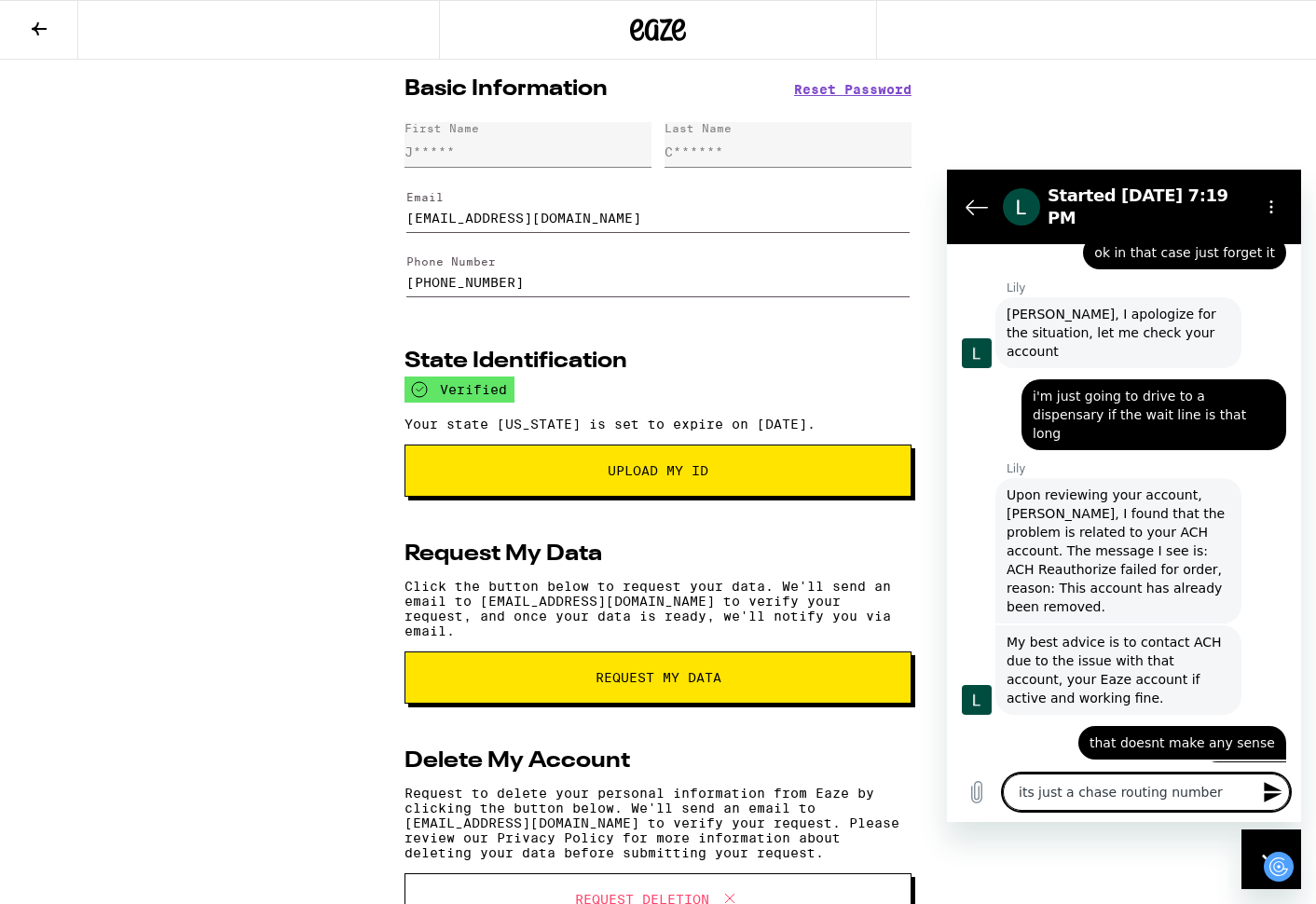
click at [1112, 802] on textarea "its just a chase routing number" at bounding box center [1147, 791] width 287 height 37
click at [1125, 794] on textarea "its just a chase routing number" at bounding box center [1147, 791] width 287 height 37
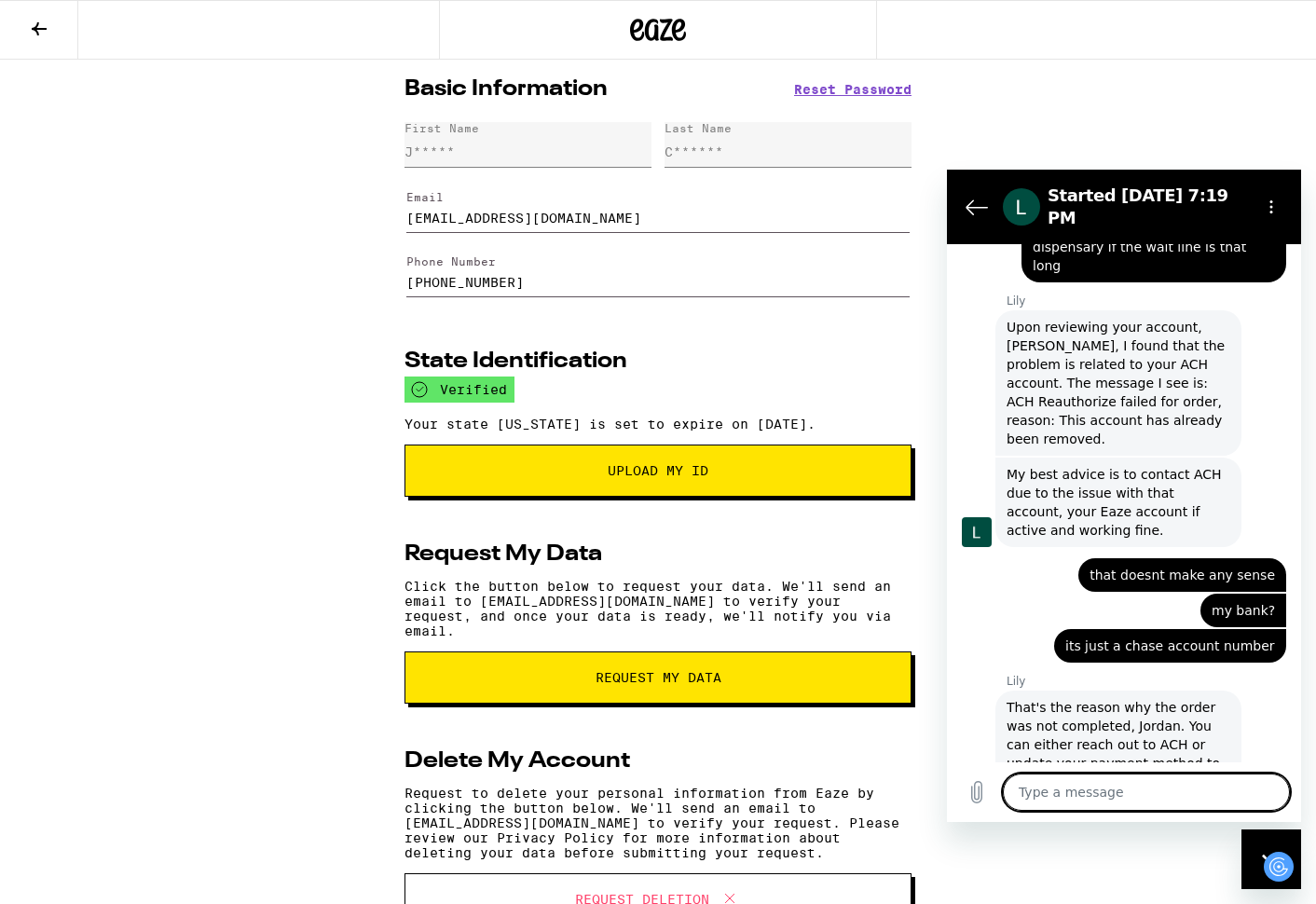
scroll to position [1252, 0]
